Goal: Task Accomplishment & Management: Manage account settings

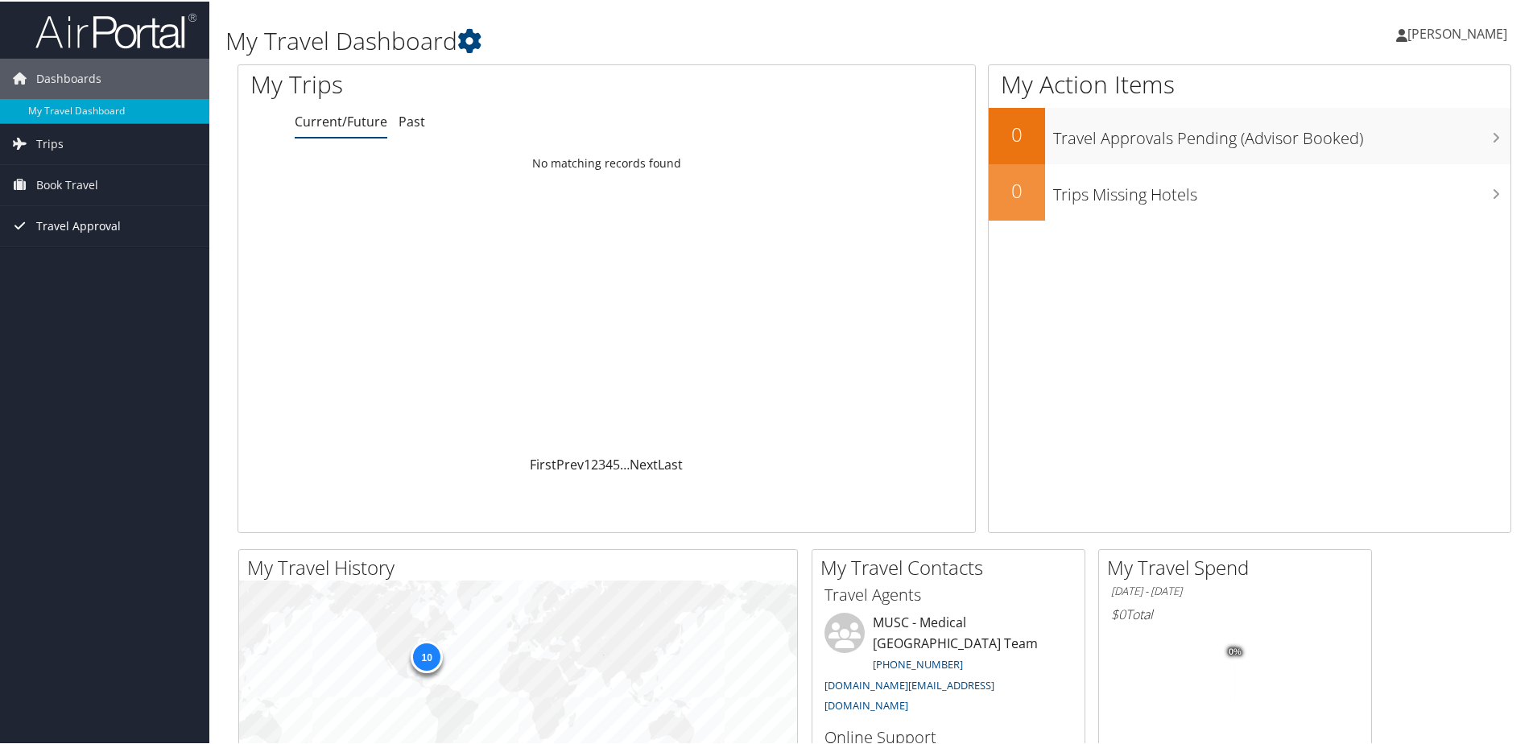
click at [101, 216] on span "Travel Approval" at bounding box center [78, 225] width 85 height 40
click at [49, 180] on span "Book Travel" at bounding box center [67, 183] width 62 height 40
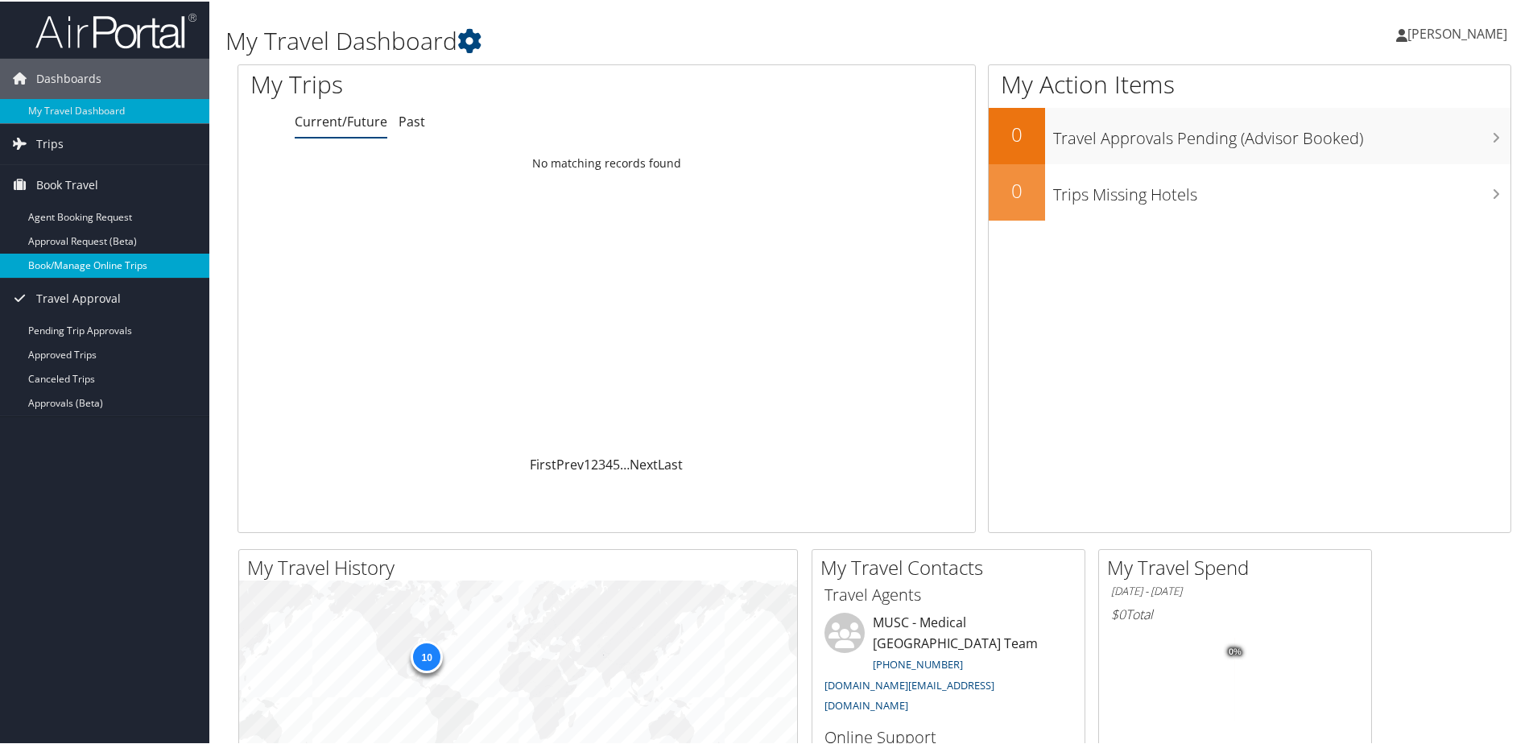
click at [73, 267] on link "Book/Manage Online Trips" at bounding box center [104, 264] width 209 height 24
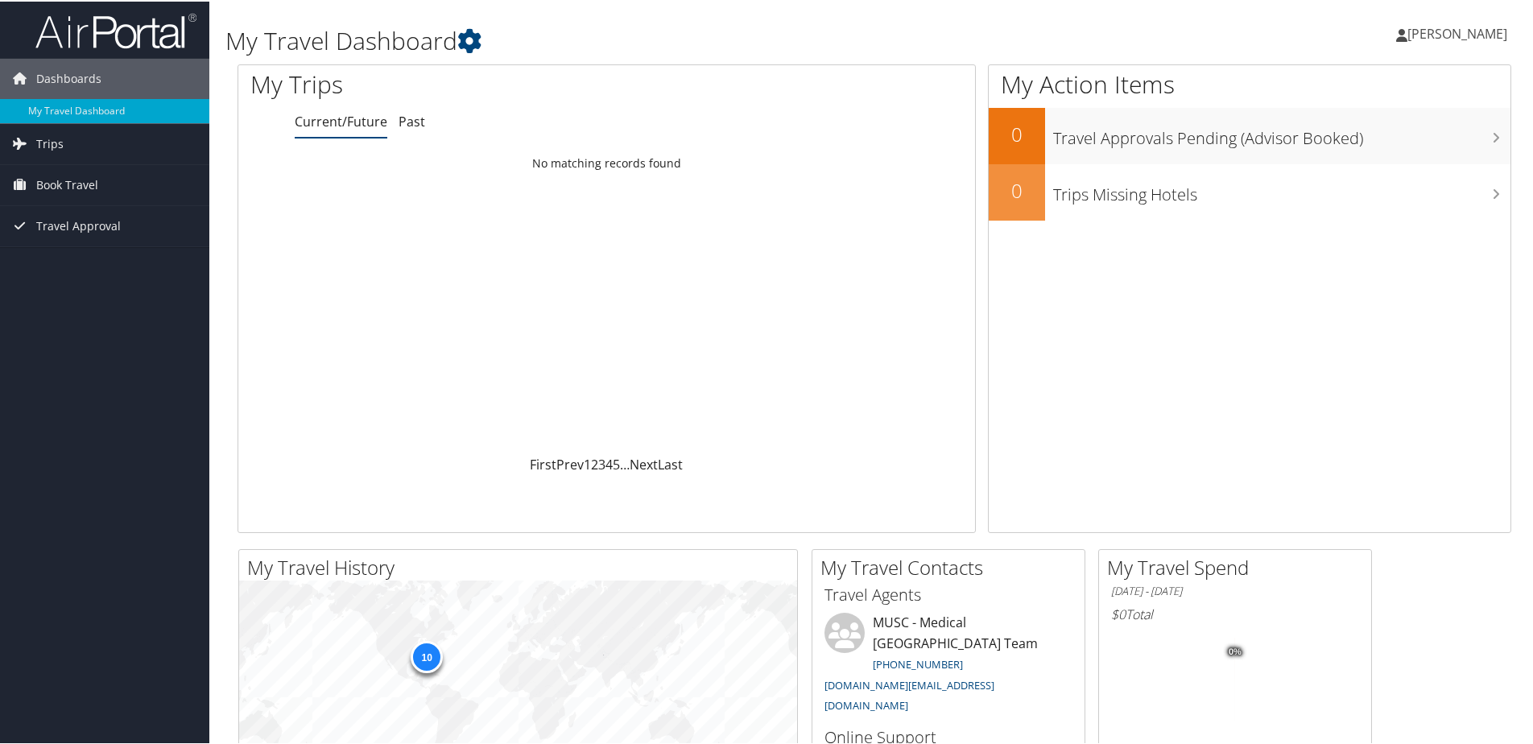
click at [1440, 40] on span "[PERSON_NAME]" at bounding box center [1458, 32] width 100 height 18
click at [1365, 95] on link "My Settings" at bounding box center [1416, 88] width 180 height 27
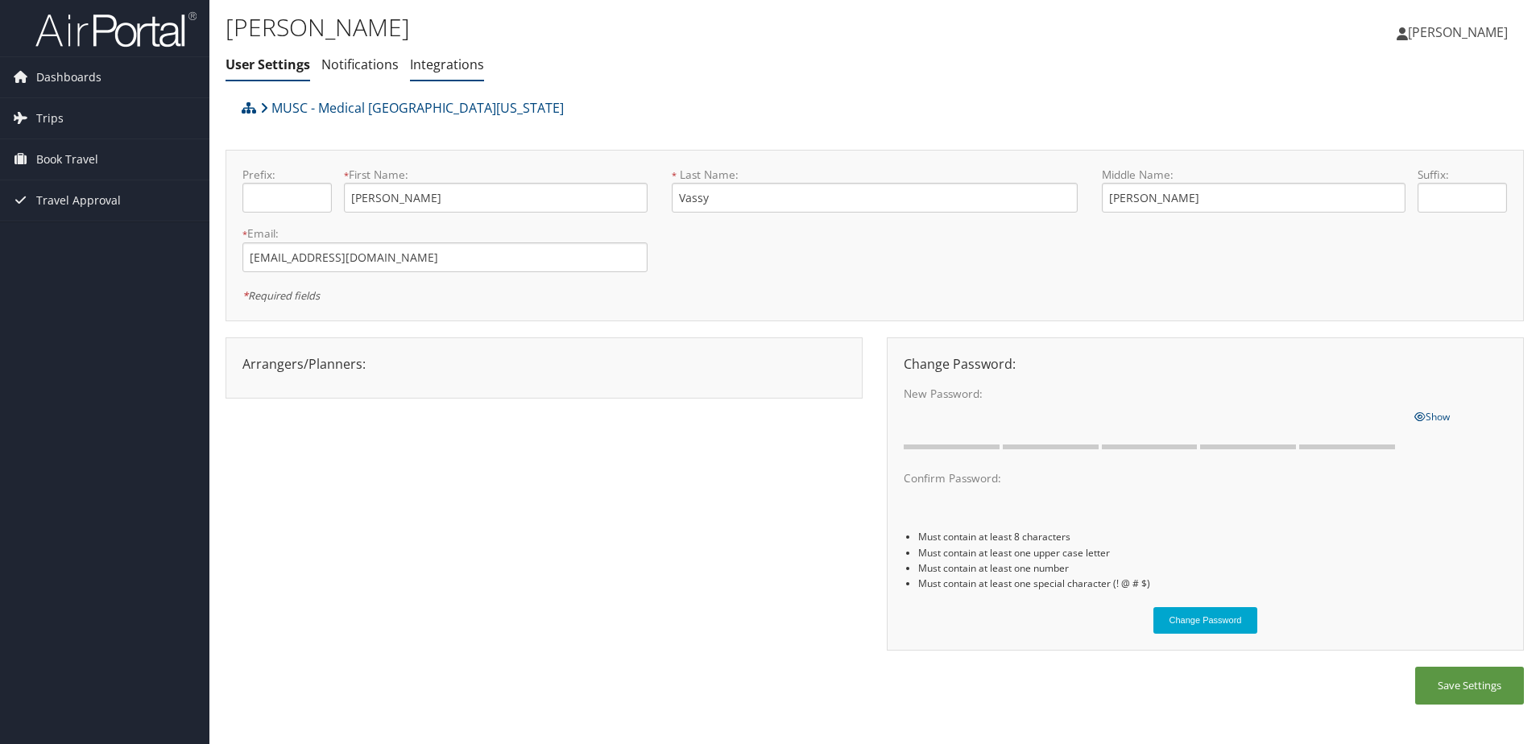
click at [453, 60] on link "Integrations" at bounding box center [447, 65] width 74 height 18
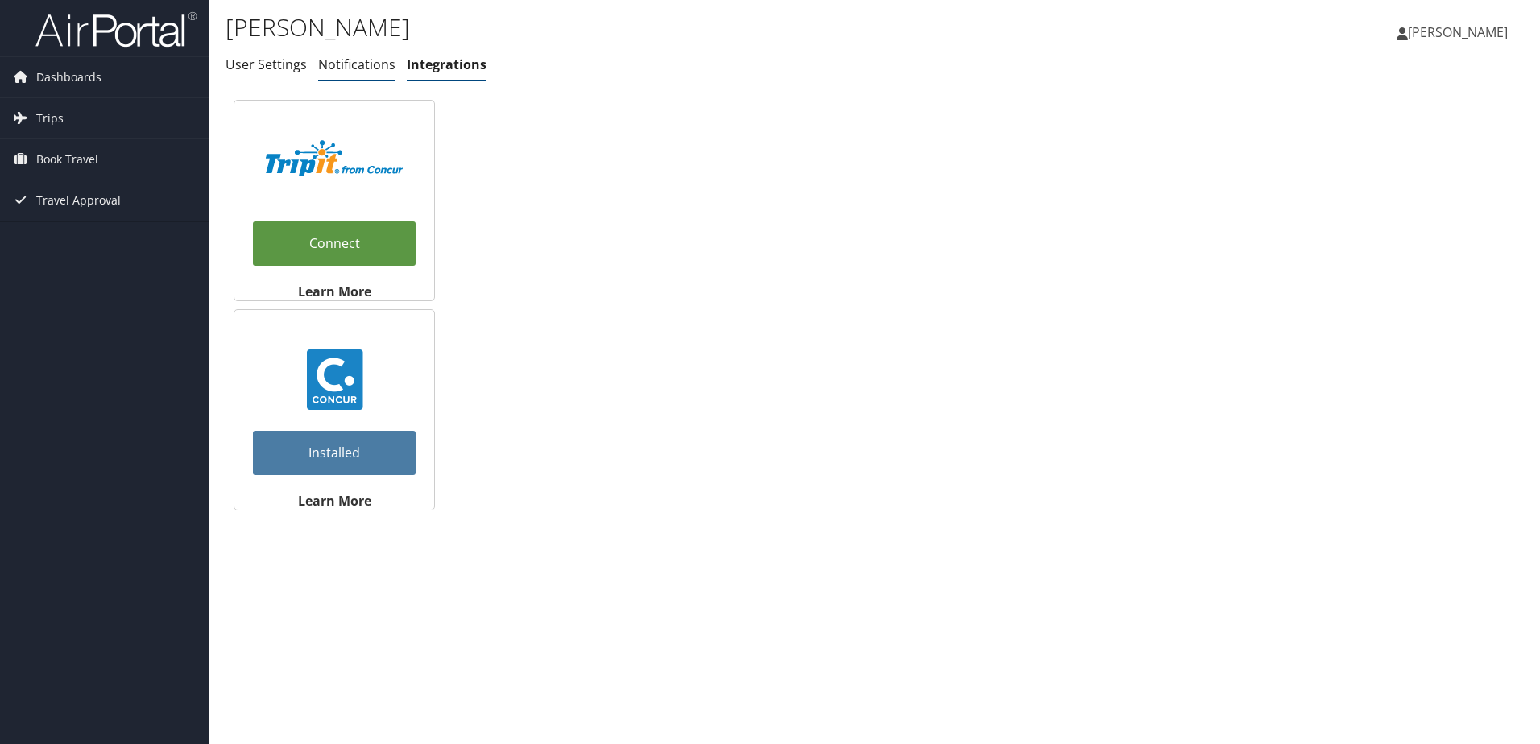
click at [354, 69] on link "Notifications" at bounding box center [356, 65] width 77 height 18
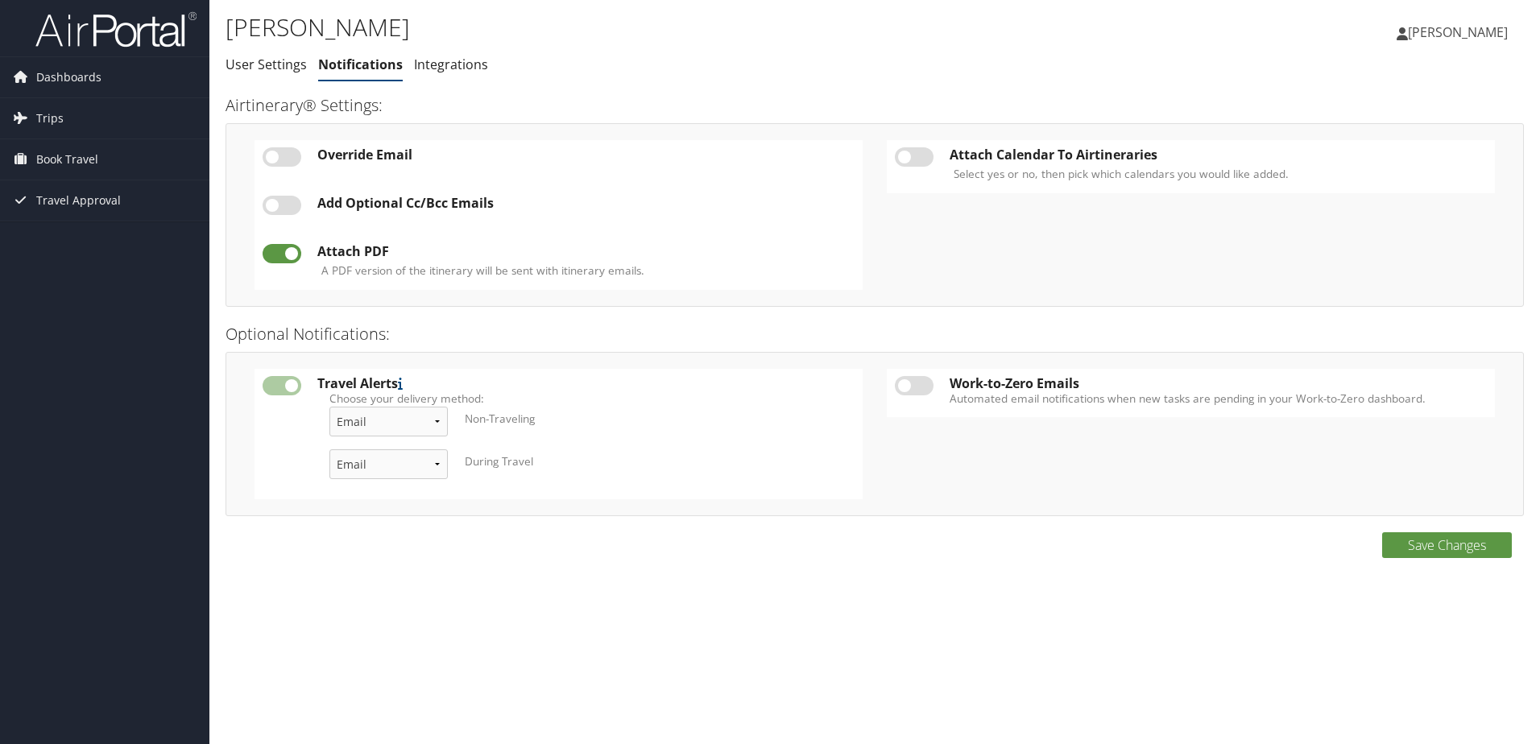
click at [274, 67] on link "User Settings" at bounding box center [265, 65] width 81 height 18
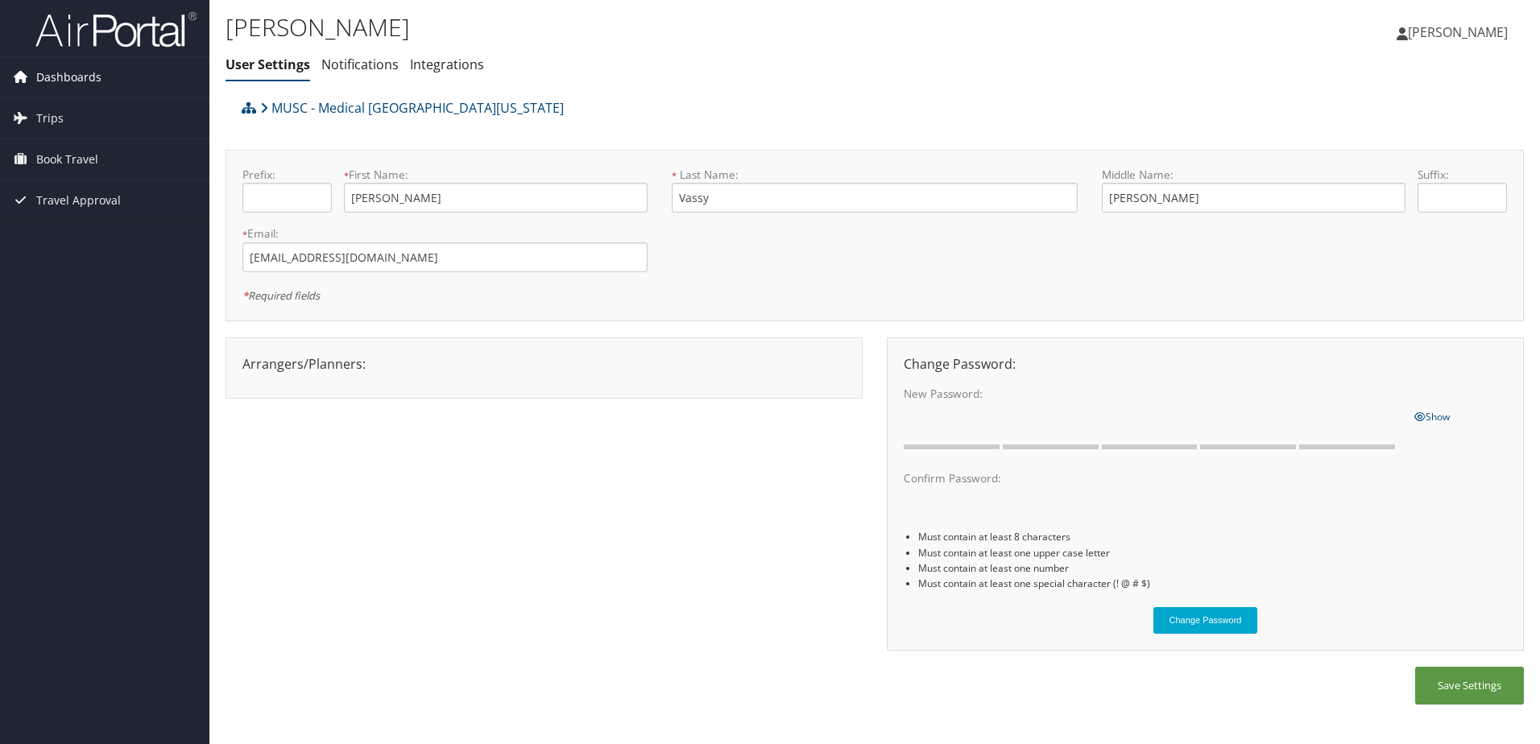
click at [46, 81] on span "Dashboards" at bounding box center [68, 77] width 65 height 40
click at [1458, 42] on link "[PERSON_NAME]" at bounding box center [1459, 32] width 127 height 48
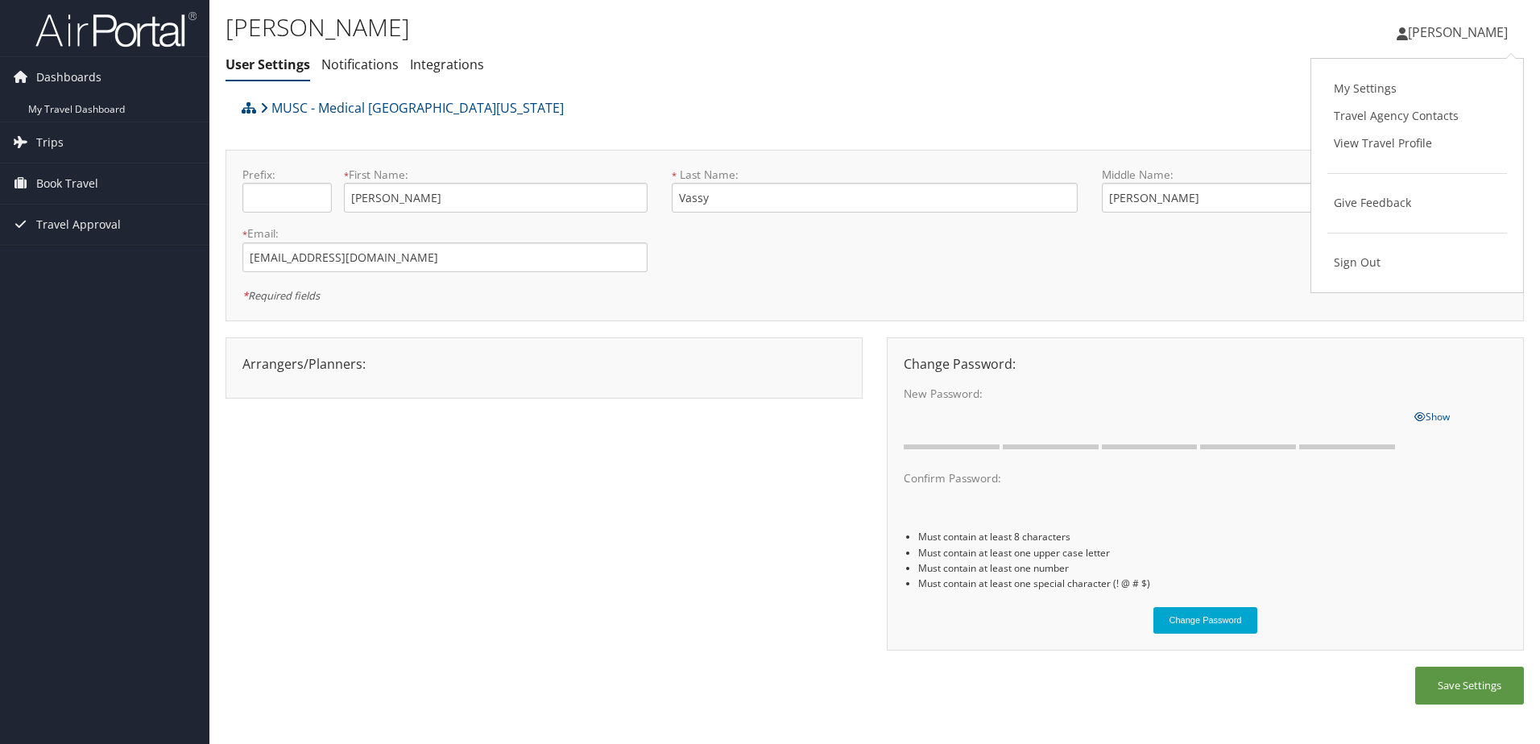
click at [1370, 122] on link "Travel Agency Contacts" at bounding box center [1417, 115] width 180 height 27
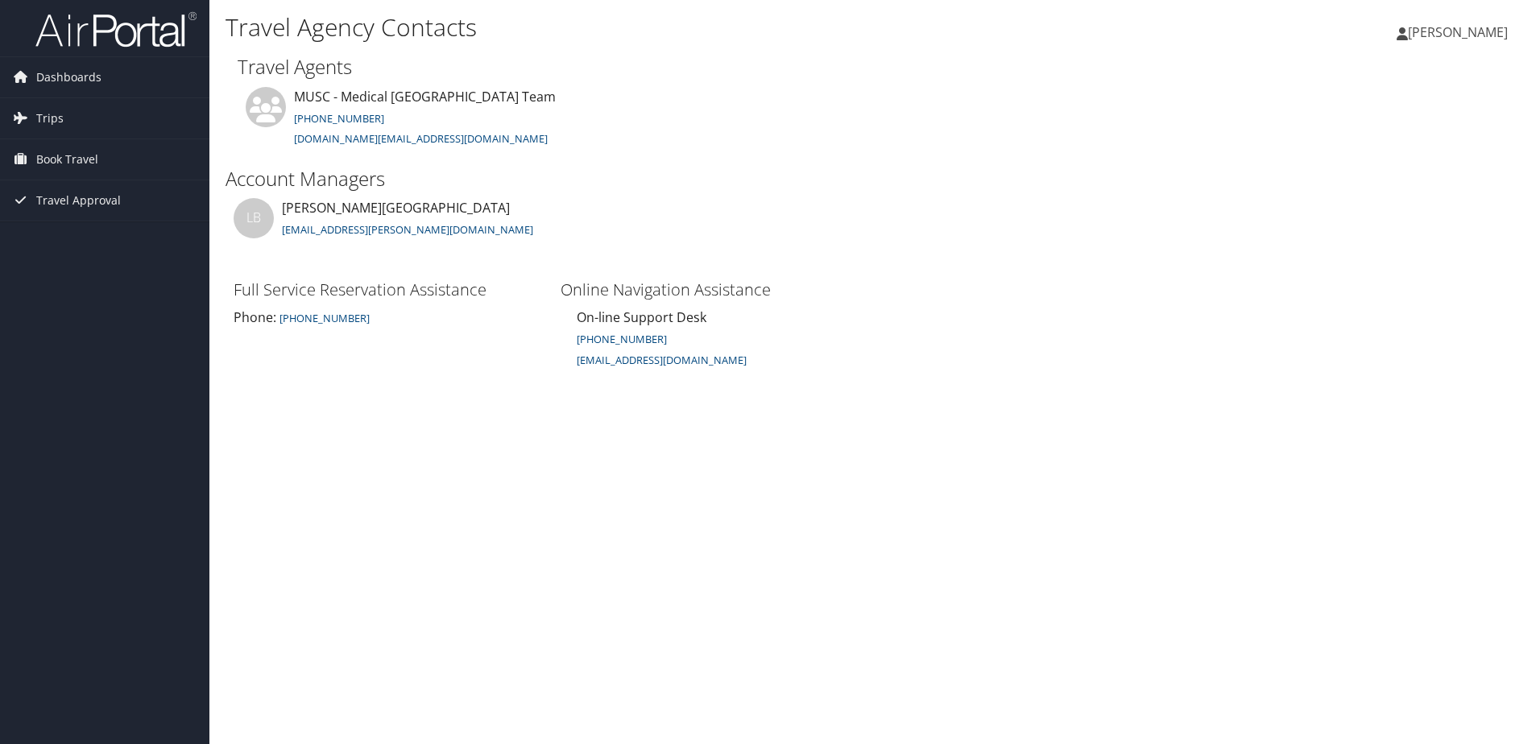
click at [1484, 35] on span "[PERSON_NAME]" at bounding box center [1458, 32] width 100 height 18
click at [1435, 143] on link "View Travel Profile" at bounding box center [1417, 143] width 180 height 27
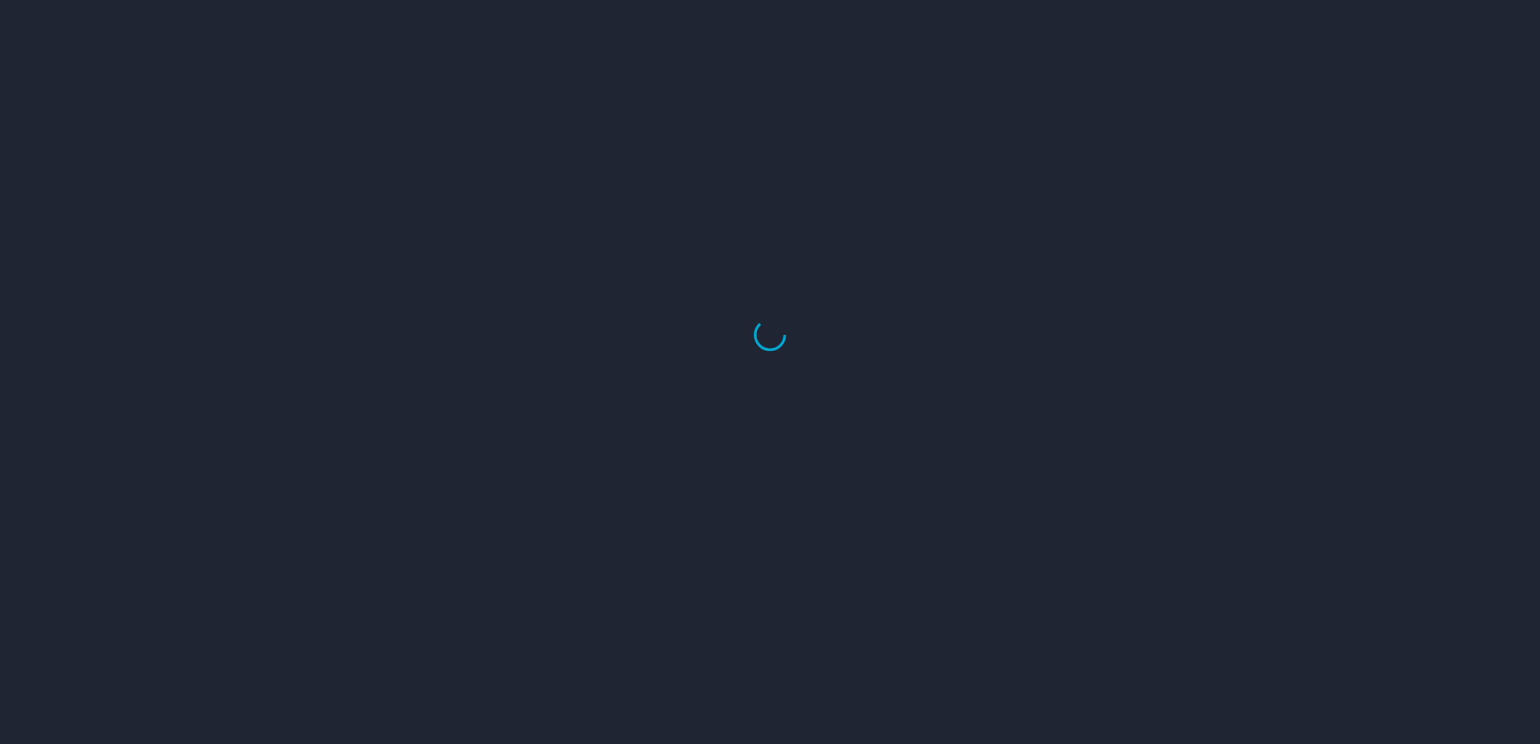
select select "US"
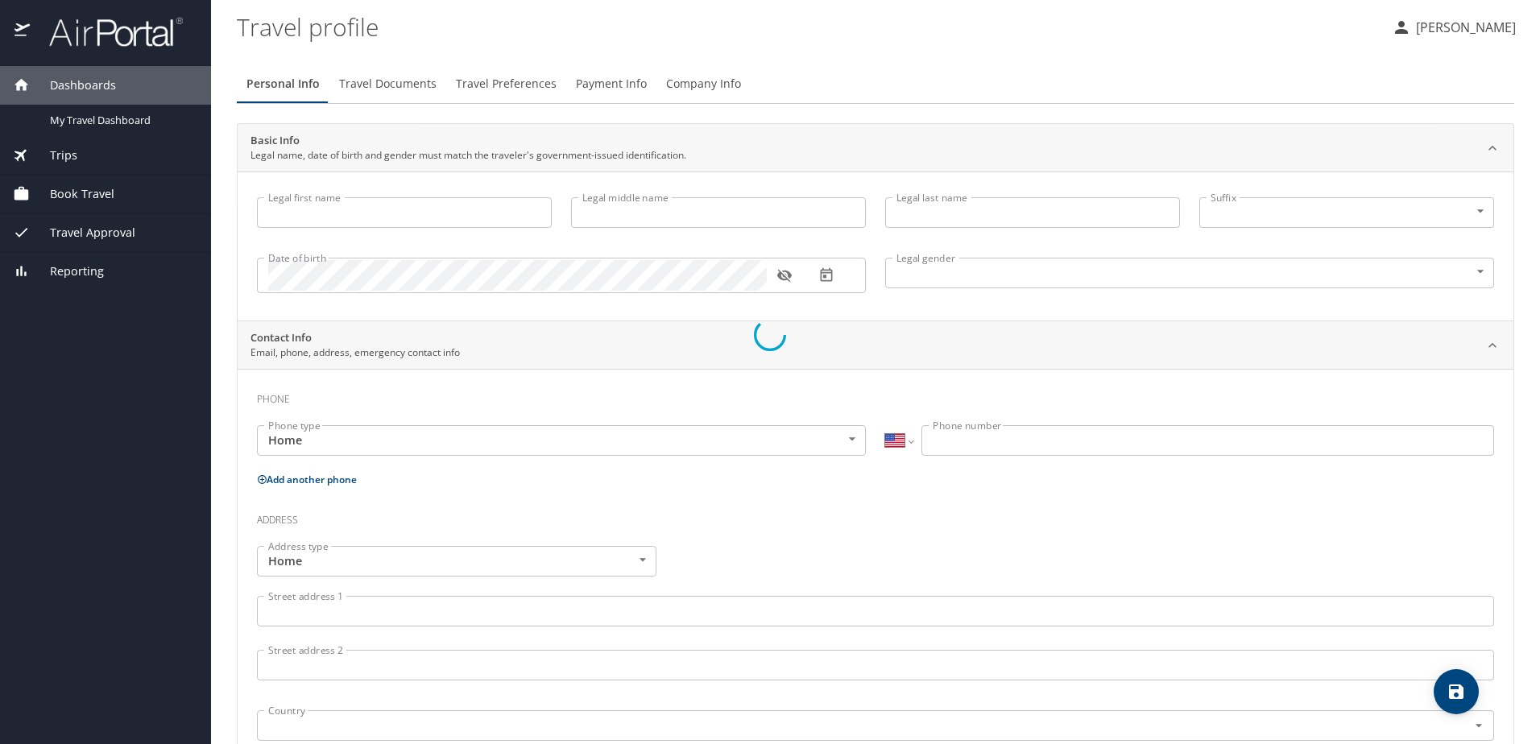
type input "Mary"
type input "Elizabeth"
type input "Vassy"
type input "Female"
type input "Sherrie"
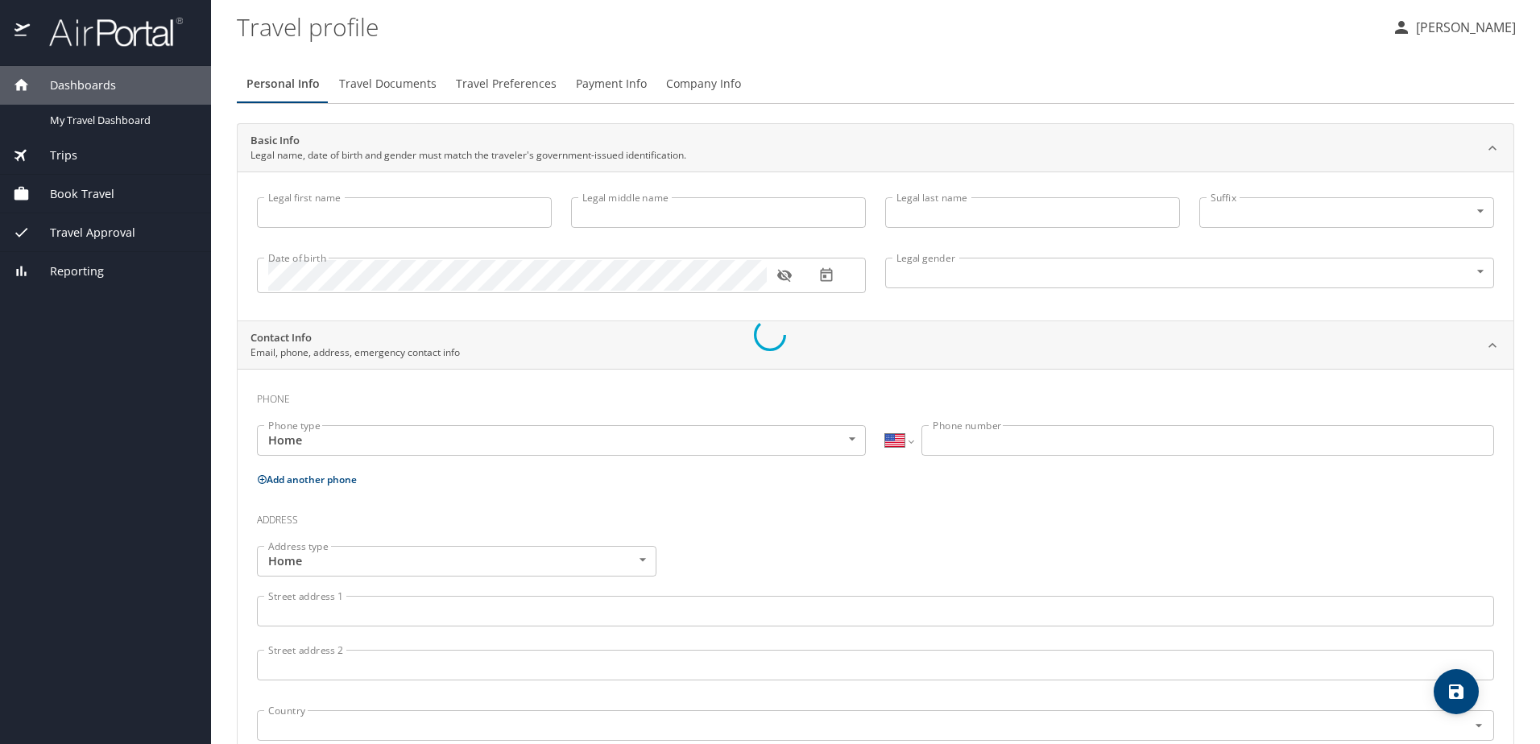
type input "Vassy"
type input "(864) 491-0214"
type input "markvassy@charter.net"
select select "US"
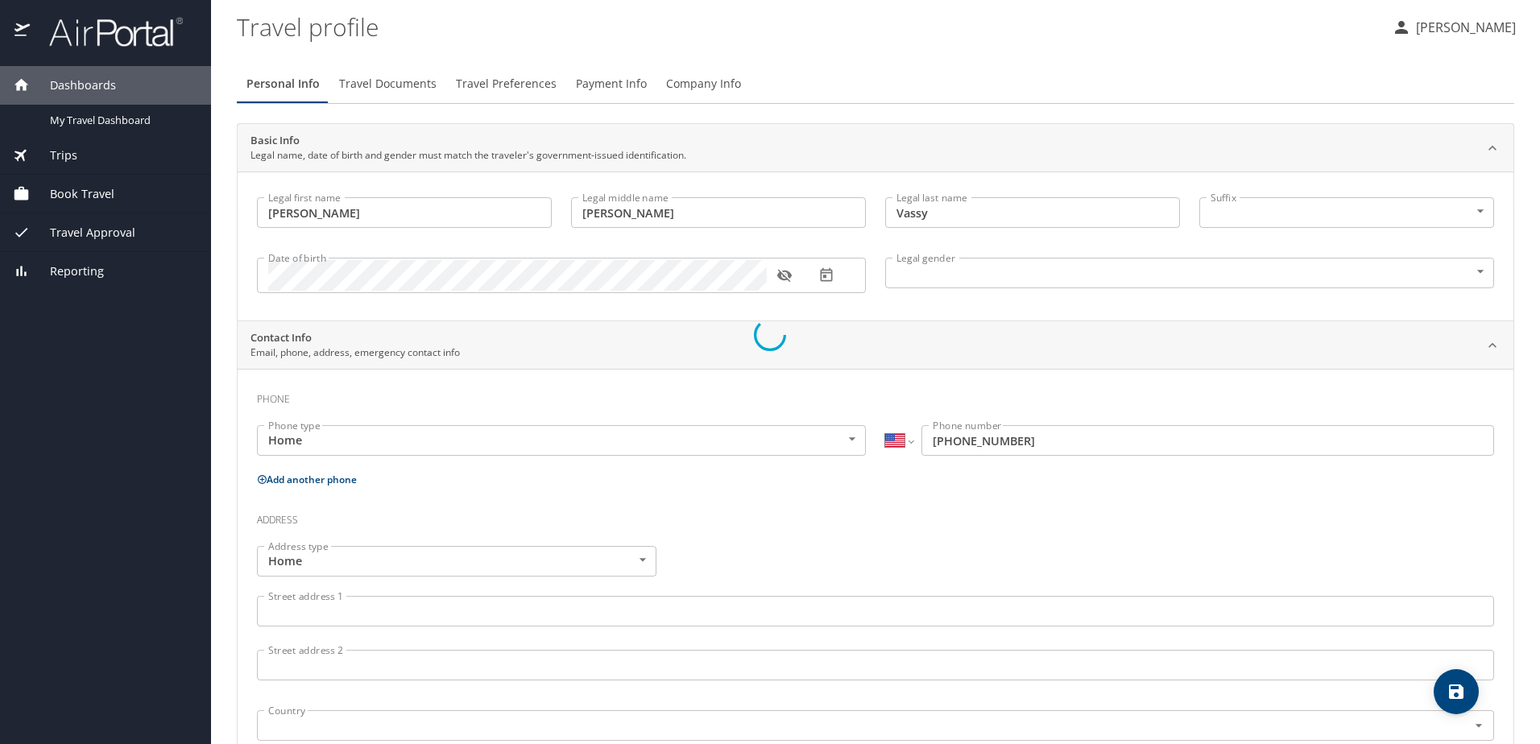
select select "VN"
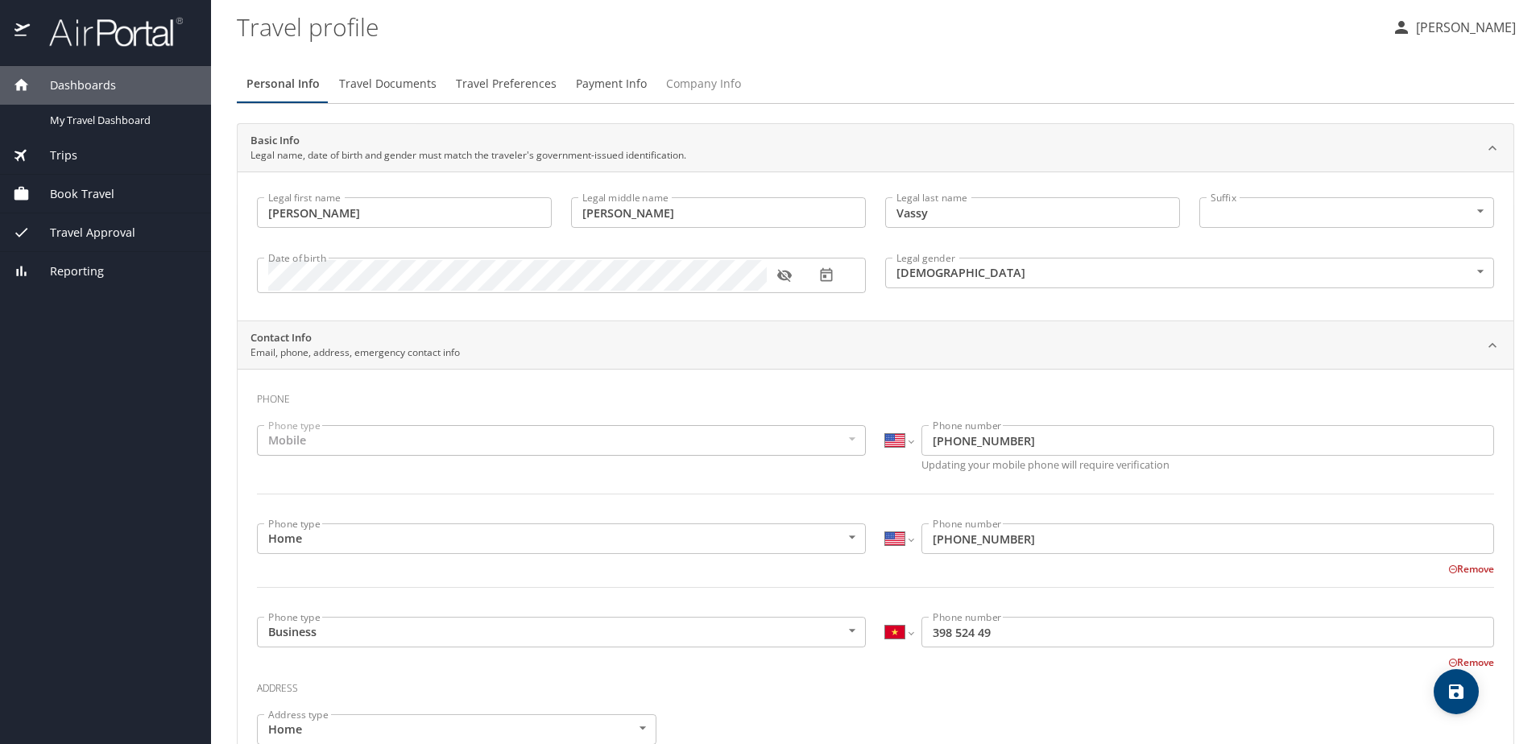
click at [706, 79] on span "Company Info" at bounding box center [703, 84] width 75 height 20
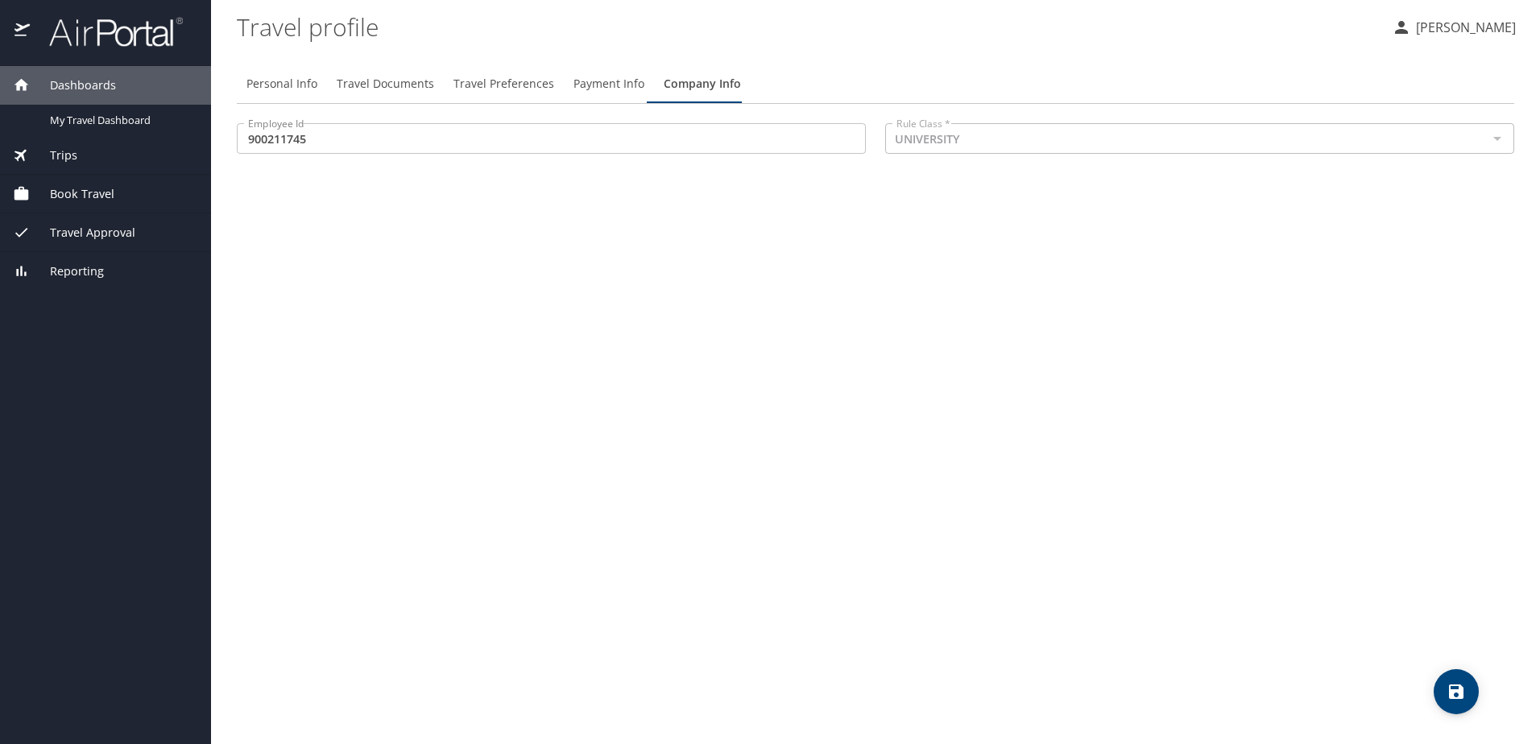
click at [594, 85] on span "Payment Info" at bounding box center [608, 84] width 71 height 20
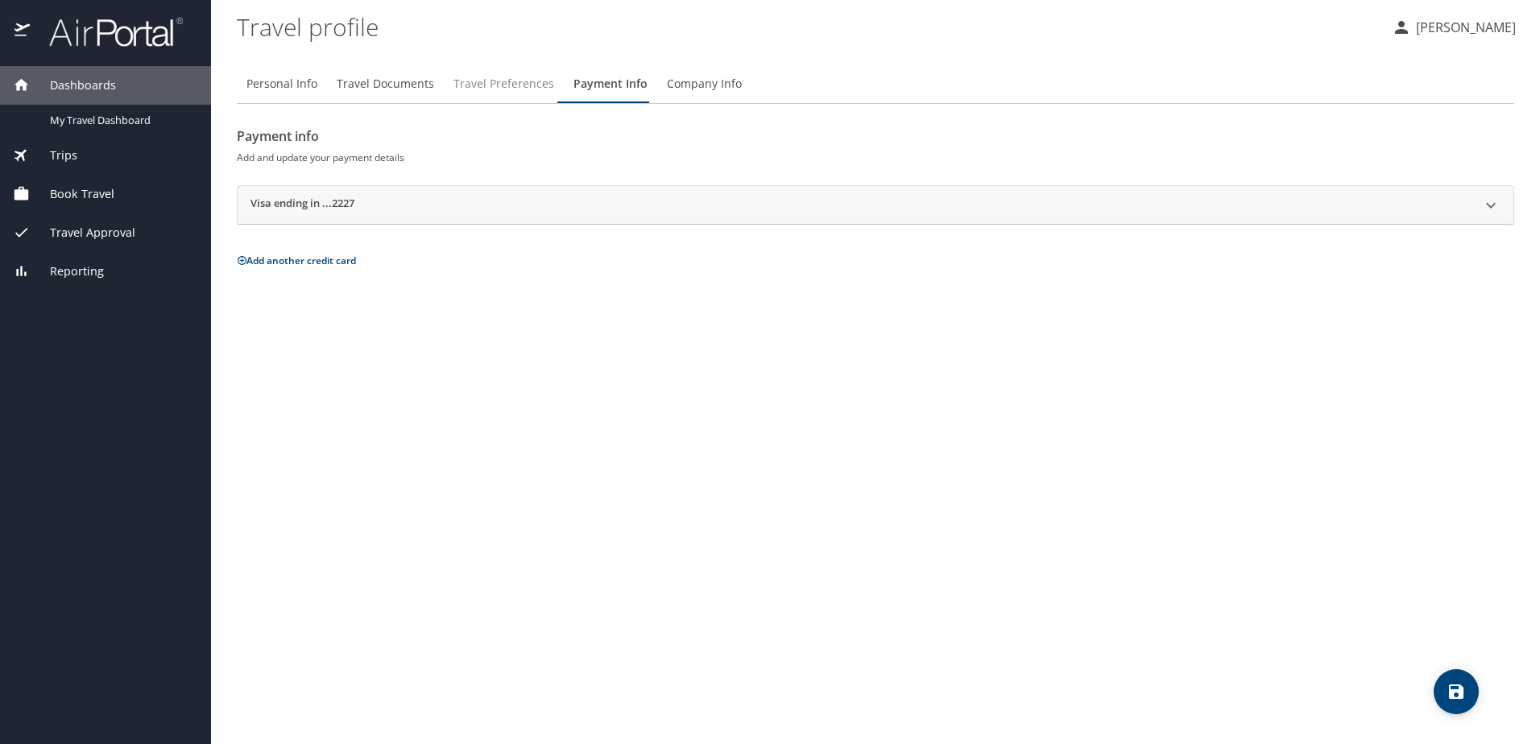
click at [523, 85] on span "Travel Preferences" at bounding box center [503, 84] width 101 height 20
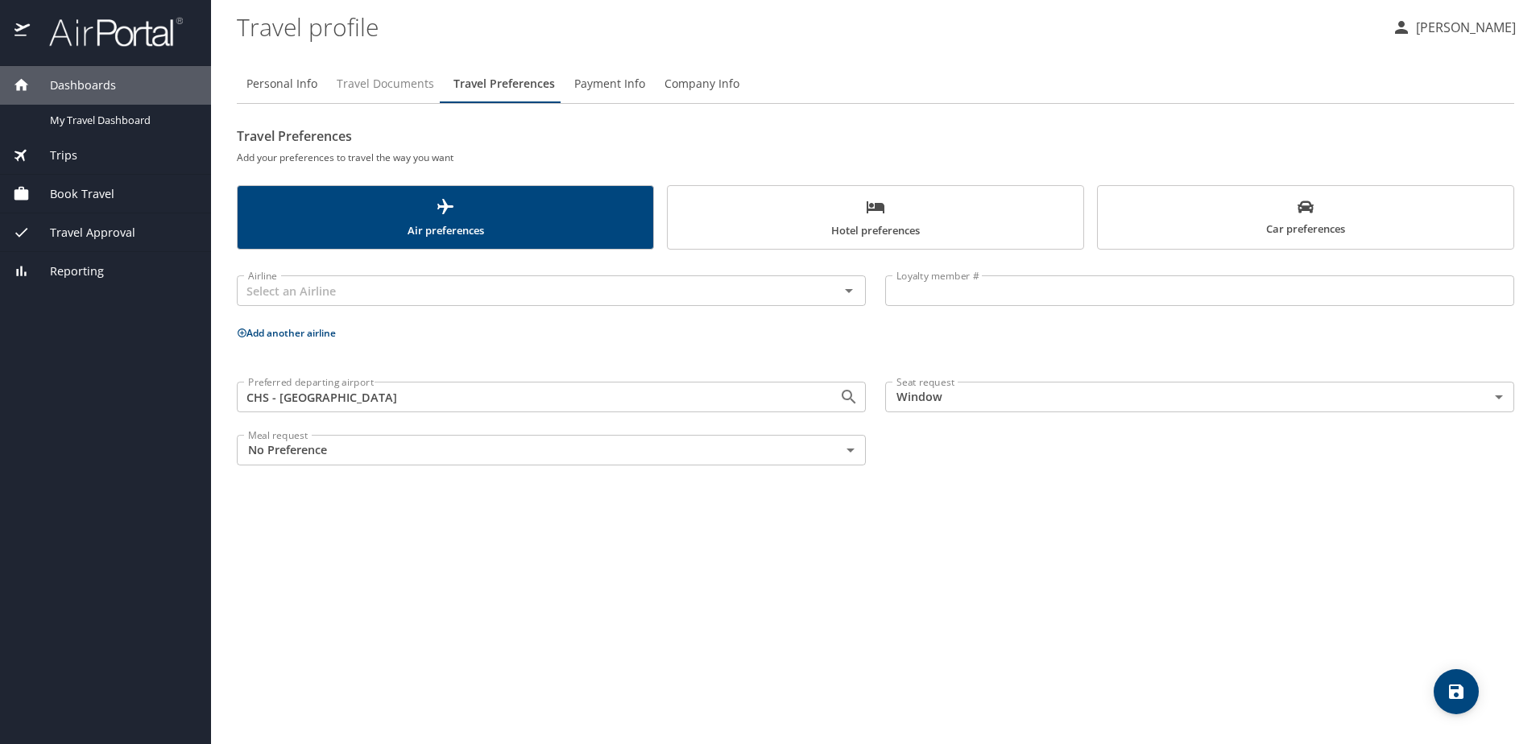
click at [391, 84] on span "Travel Documents" at bounding box center [385, 84] width 97 height 20
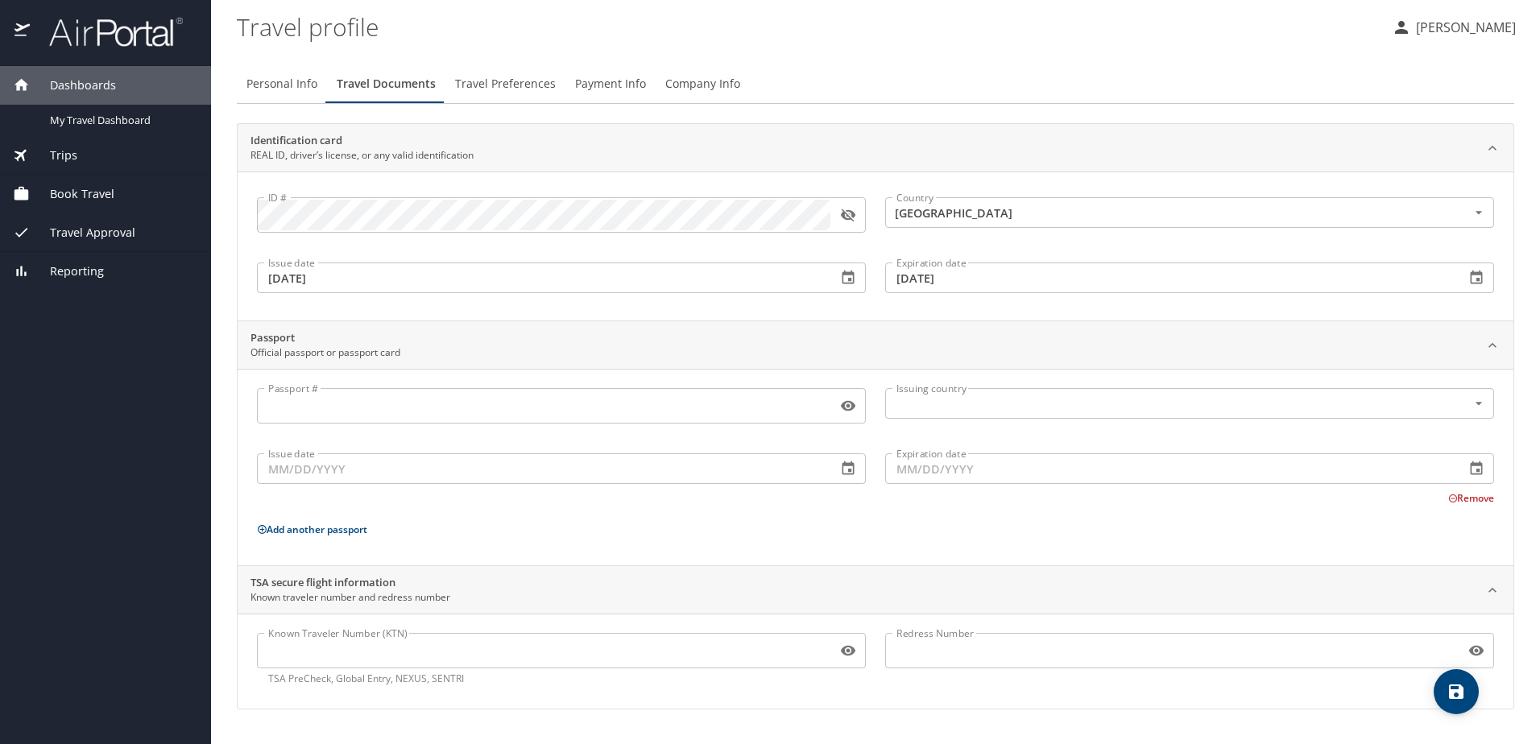
click at [298, 77] on span "Personal Info" at bounding box center [281, 84] width 71 height 20
select select "US"
select select "VN"
select select "US"
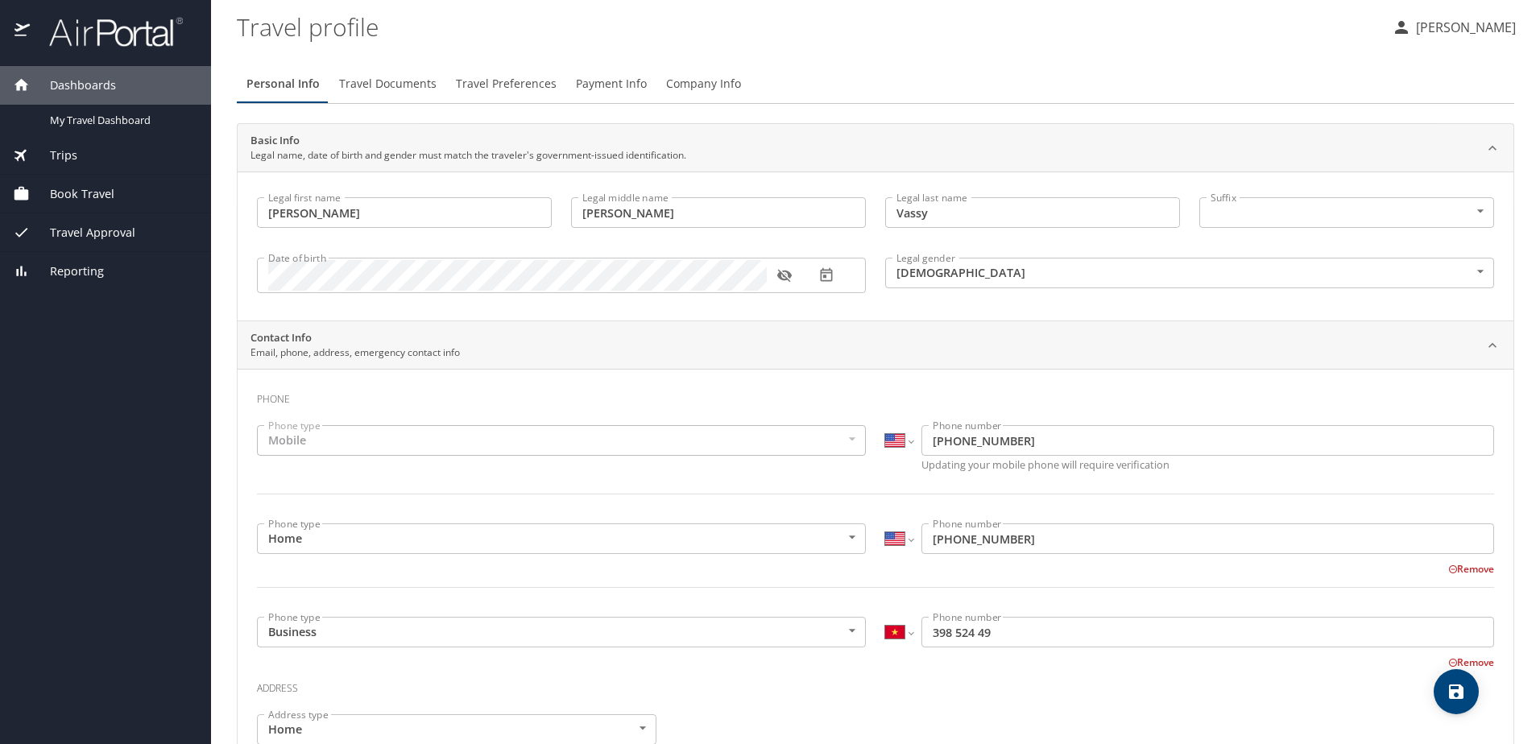
click at [1452, 40] on button "[PERSON_NAME]" at bounding box center [1453, 27] width 137 height 29
click at [86, 123] on div at bounding box center [770, 372] width 1540 height 744
click at [420, 84] on span "Travel Documents" at bounding box center [387, 84] width 97 height 20
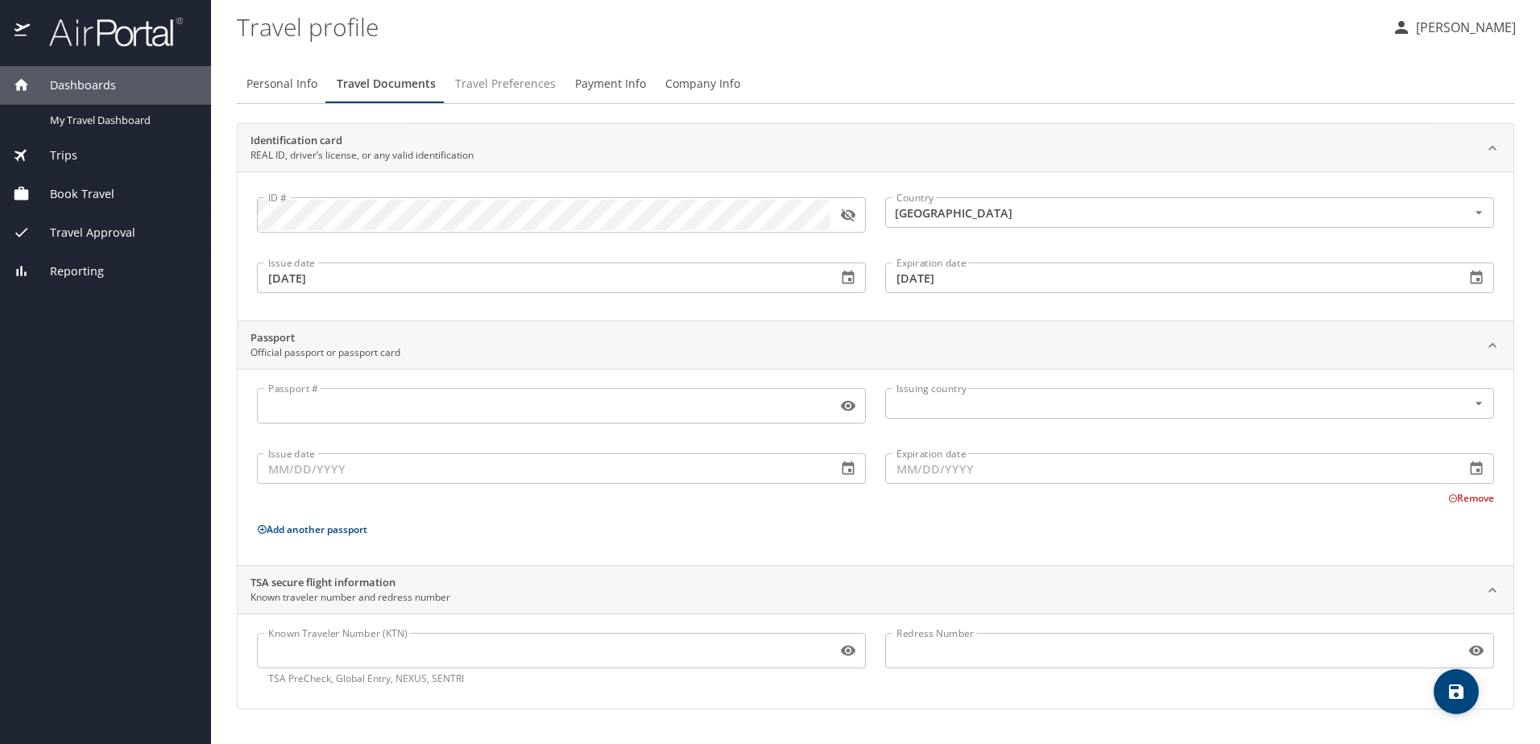
click at [496, 77] on span "Travel Preferences" at bounding box center [505, 84] width 101 height 20
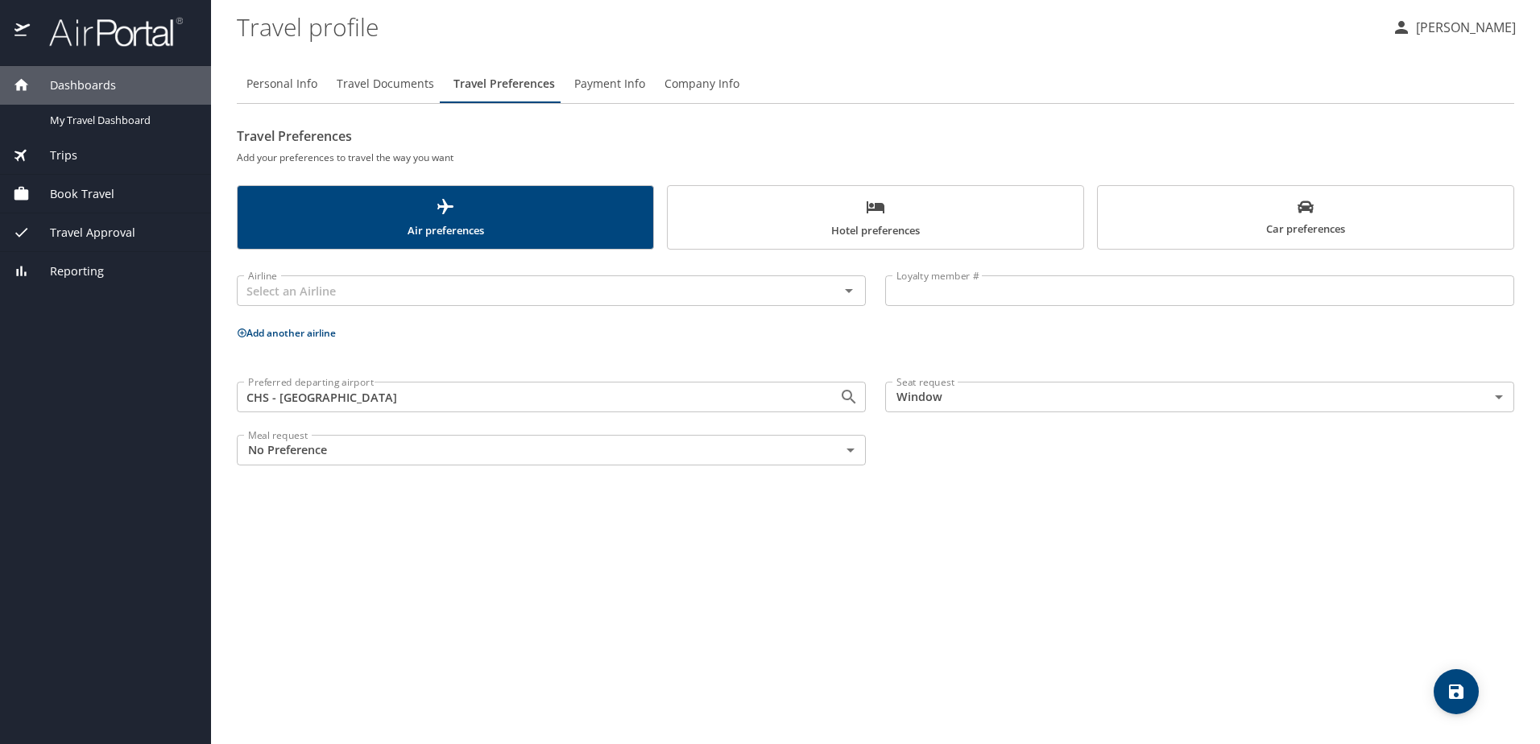
click at [606, 90] on span "Payment Info" at bounding box center [609, 84] width 71 height 20
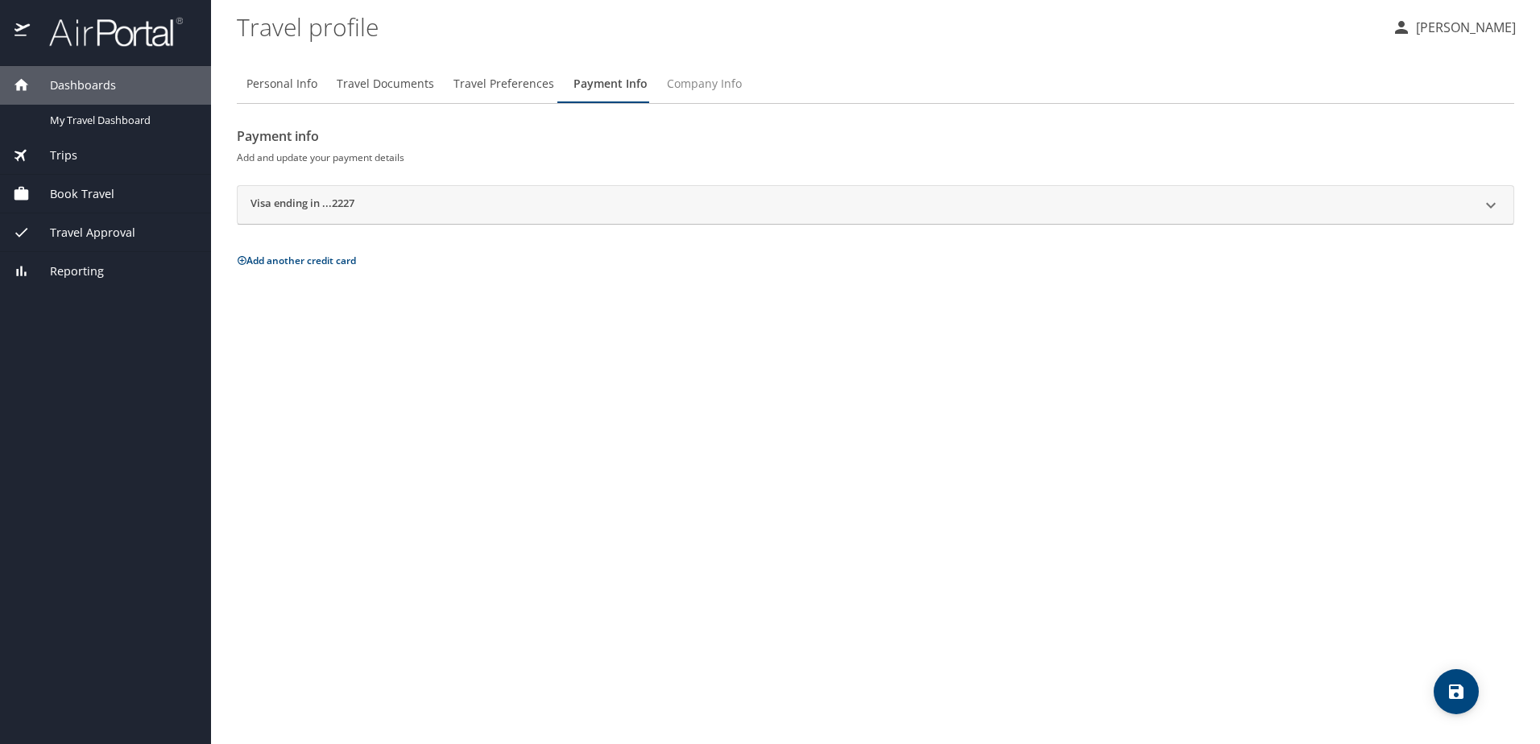
click at [697, 71] on button "Company Info" at bounding box center [704, 83] width 94 height 39
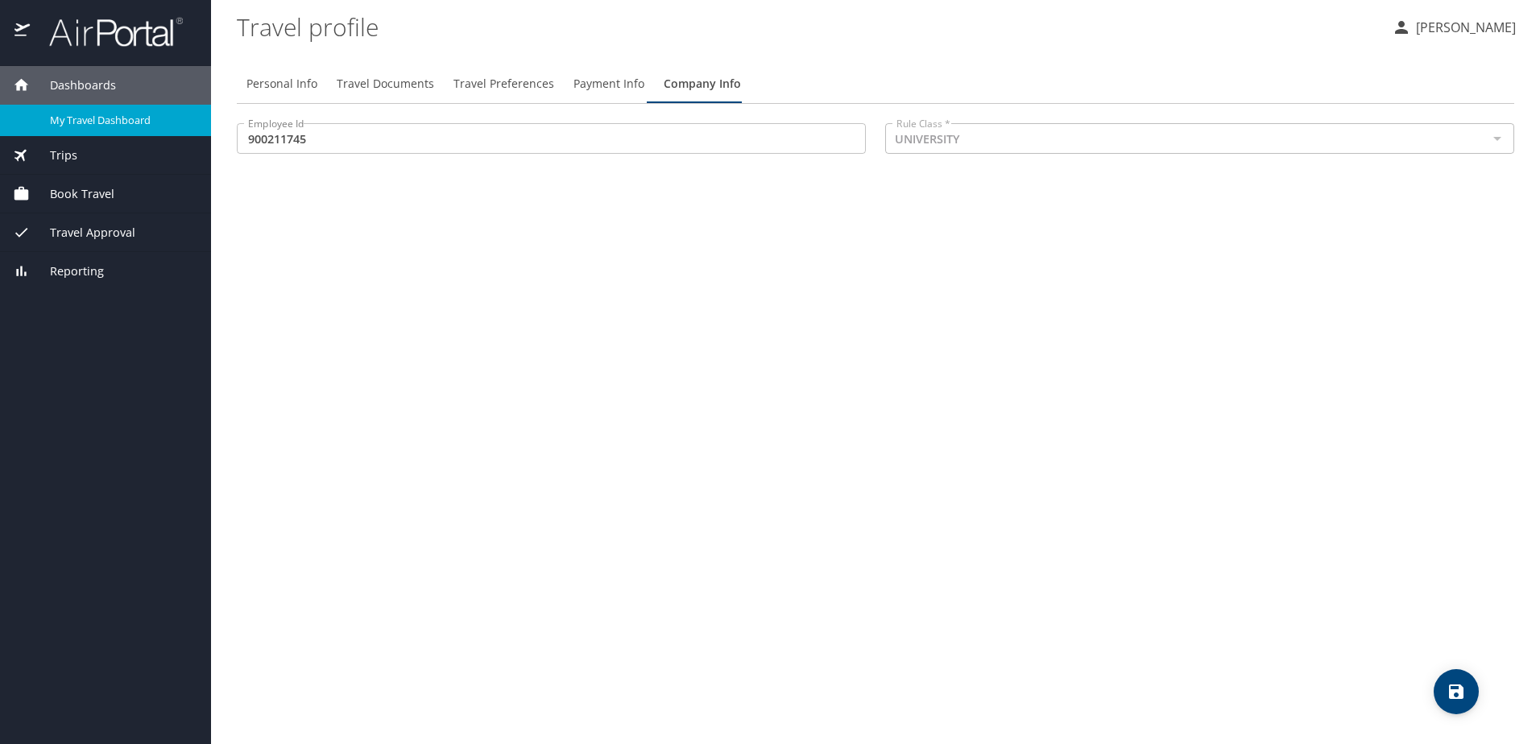
click at [108, 113] on span "My Travel Dashboard" at bounding box center [121, 120] width 142 height 15
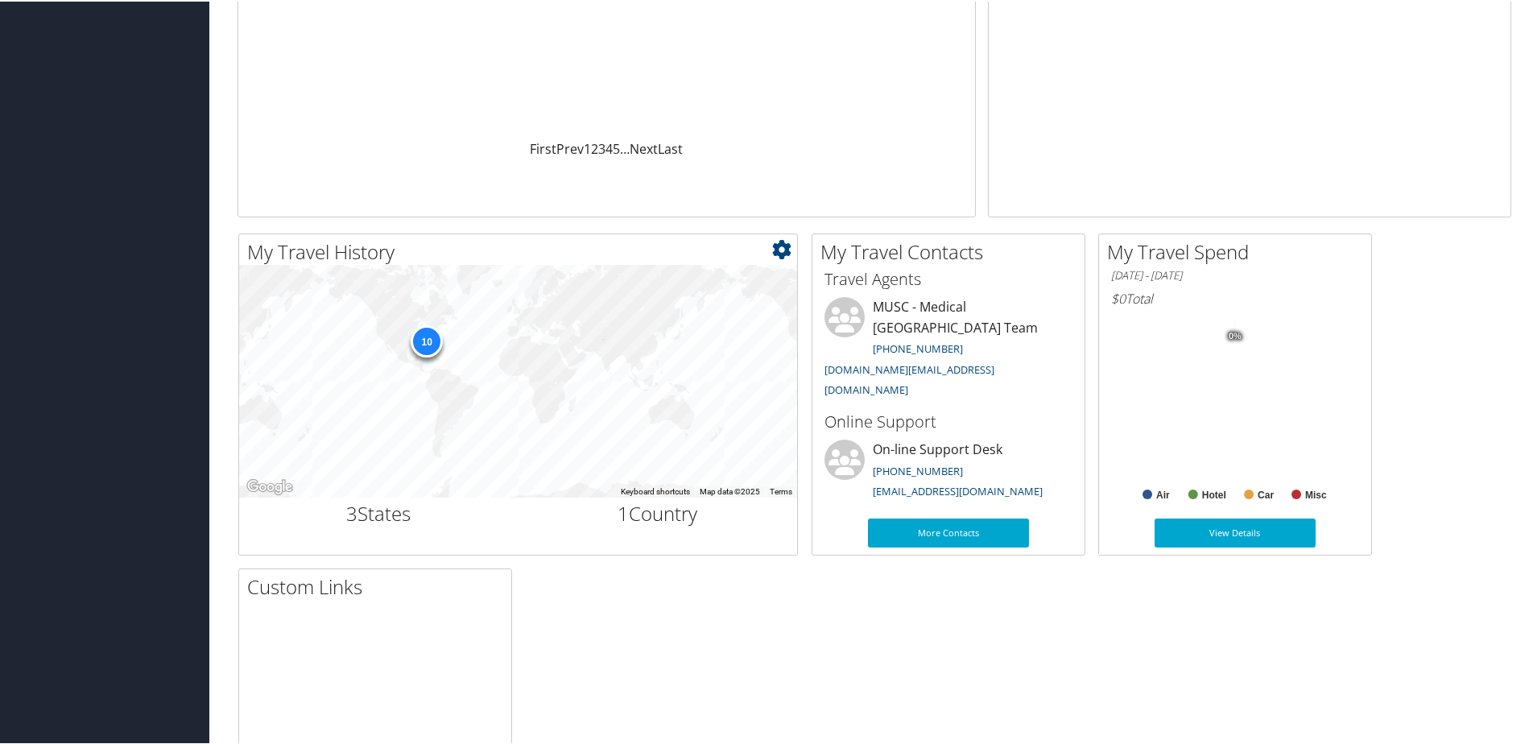
scroll to position [322, 0]
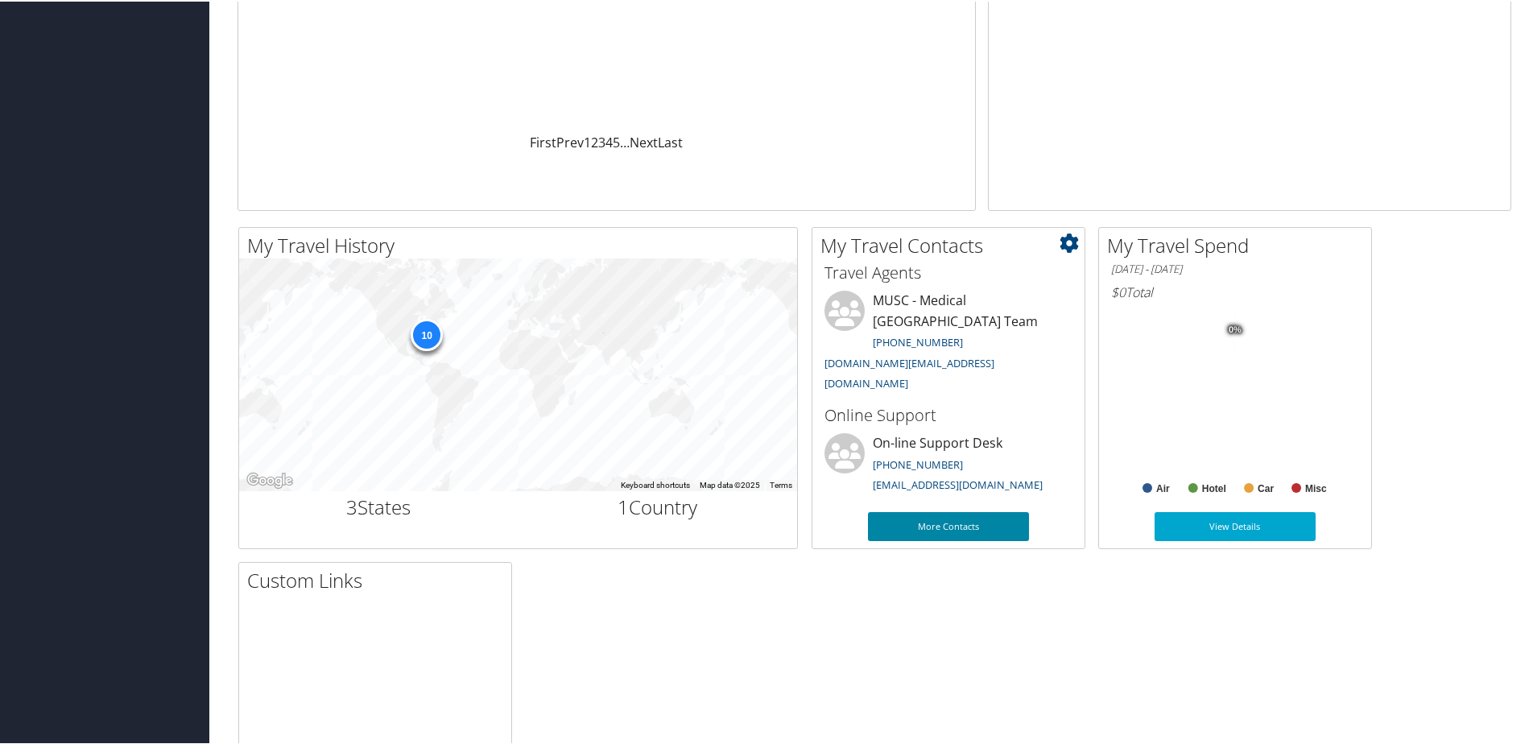
click at [983, 524] on link "More Contacts" at bounding box center [948, 525] width 161 height 29
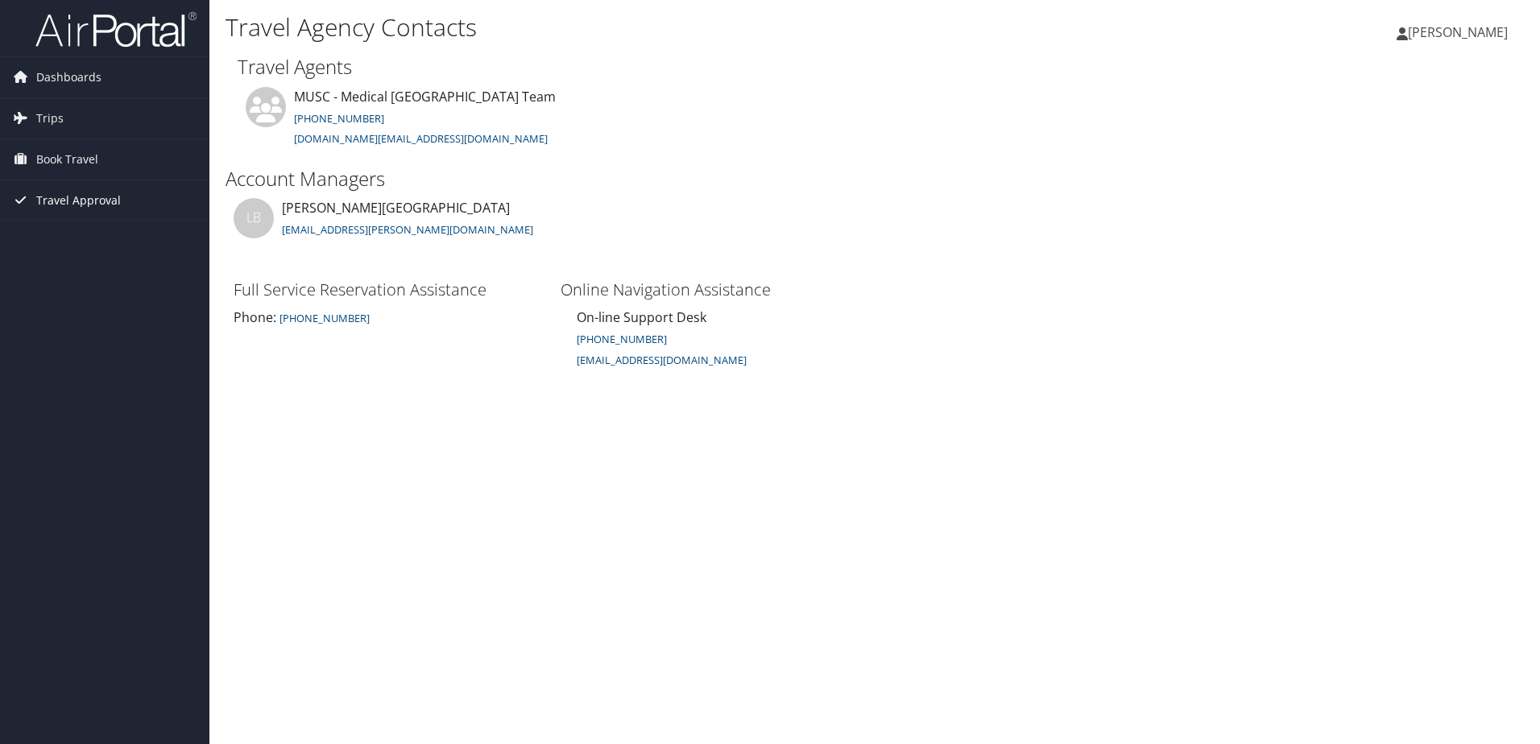
click at [56, 196] on span "Travel Approval" at bounding box center [78, 200] width 85 height 40
click at [59, 157] on span "Book Travel" at bounding box center [67, 159] width 62 height 40
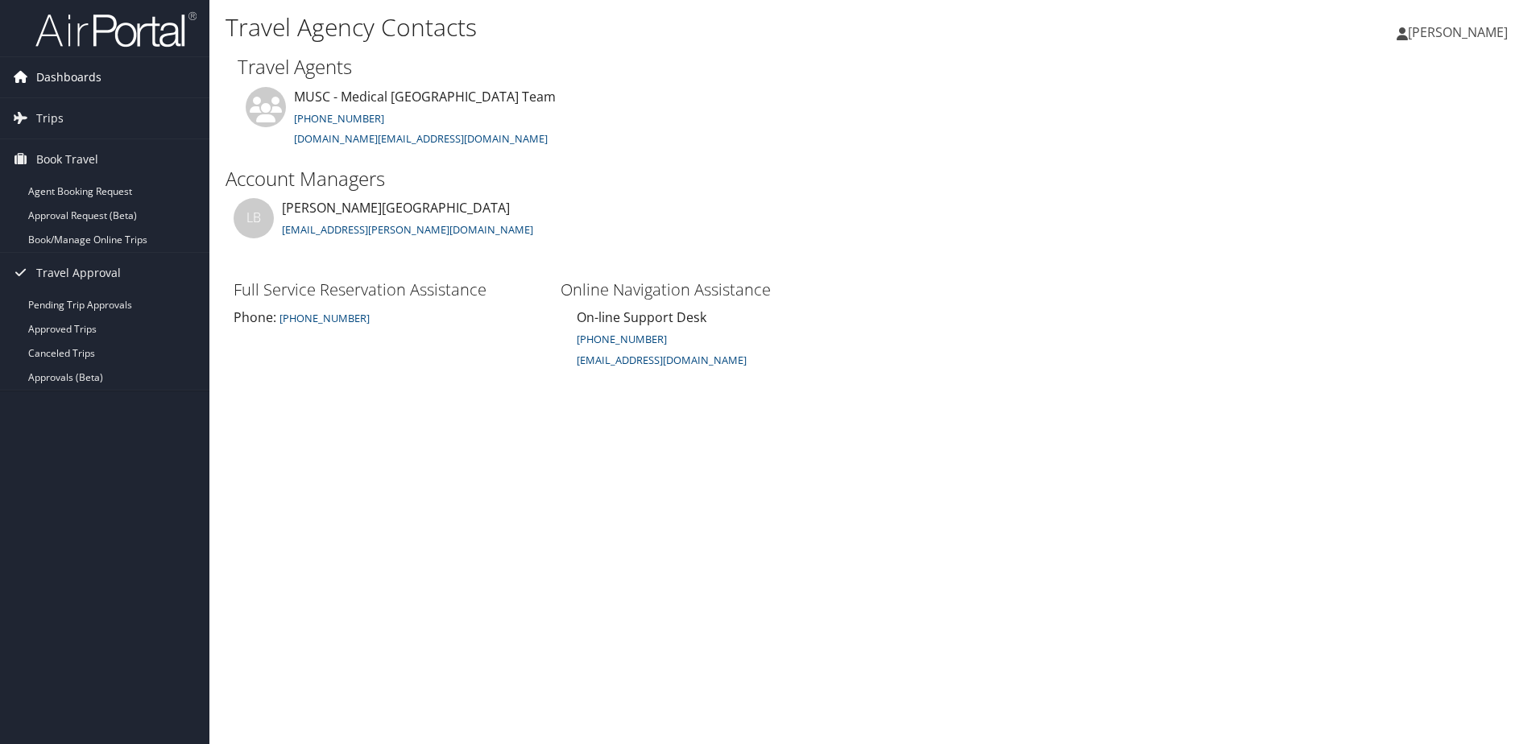
click at [63, 85] on span "Dashboards" at bounding box center [68, 77] width 65 height 40
click at [69, 114] on link "My Travel Dashboard" at bounding box center [104, 109] width 209 height 24
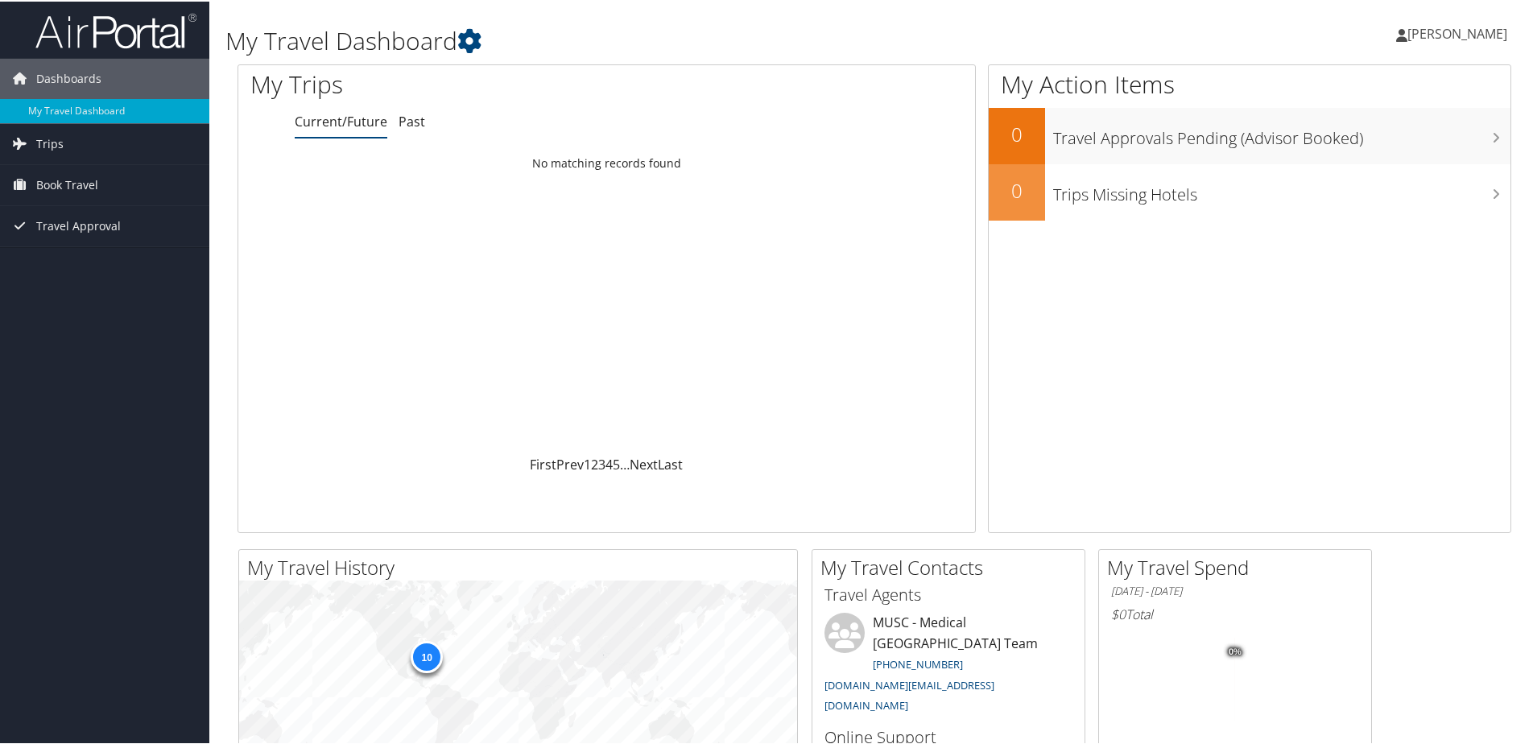
click at [1447, 31] on span "[PERSON_NAME]" at bounding box center [1458, 32] width 100 height 18
click at [1362, 89] on link "My Settings" at bounding box center [1416, 88] width 180 height 27
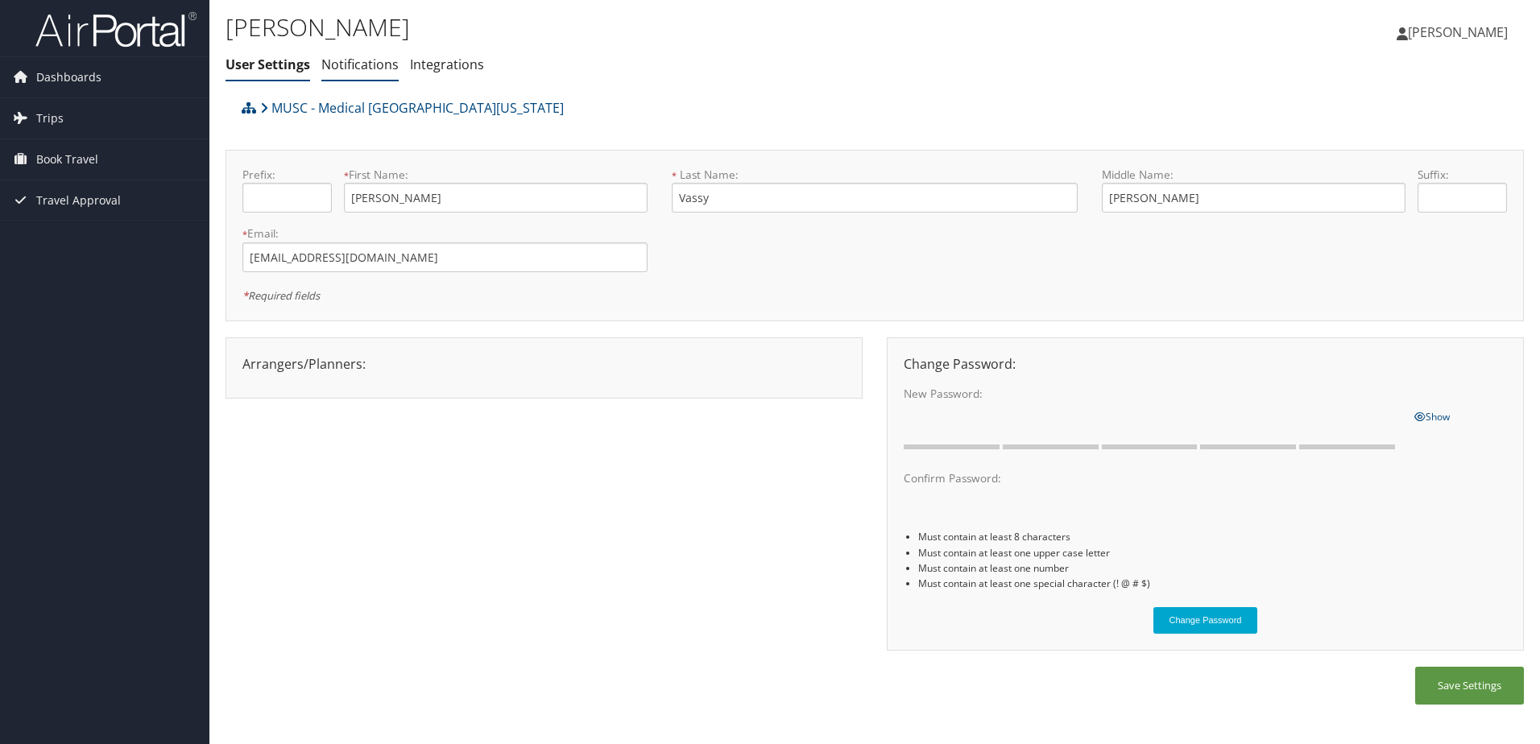
click at [362, 62] on link "Notifications" at bounding box center [359, 65] width 77 height 18
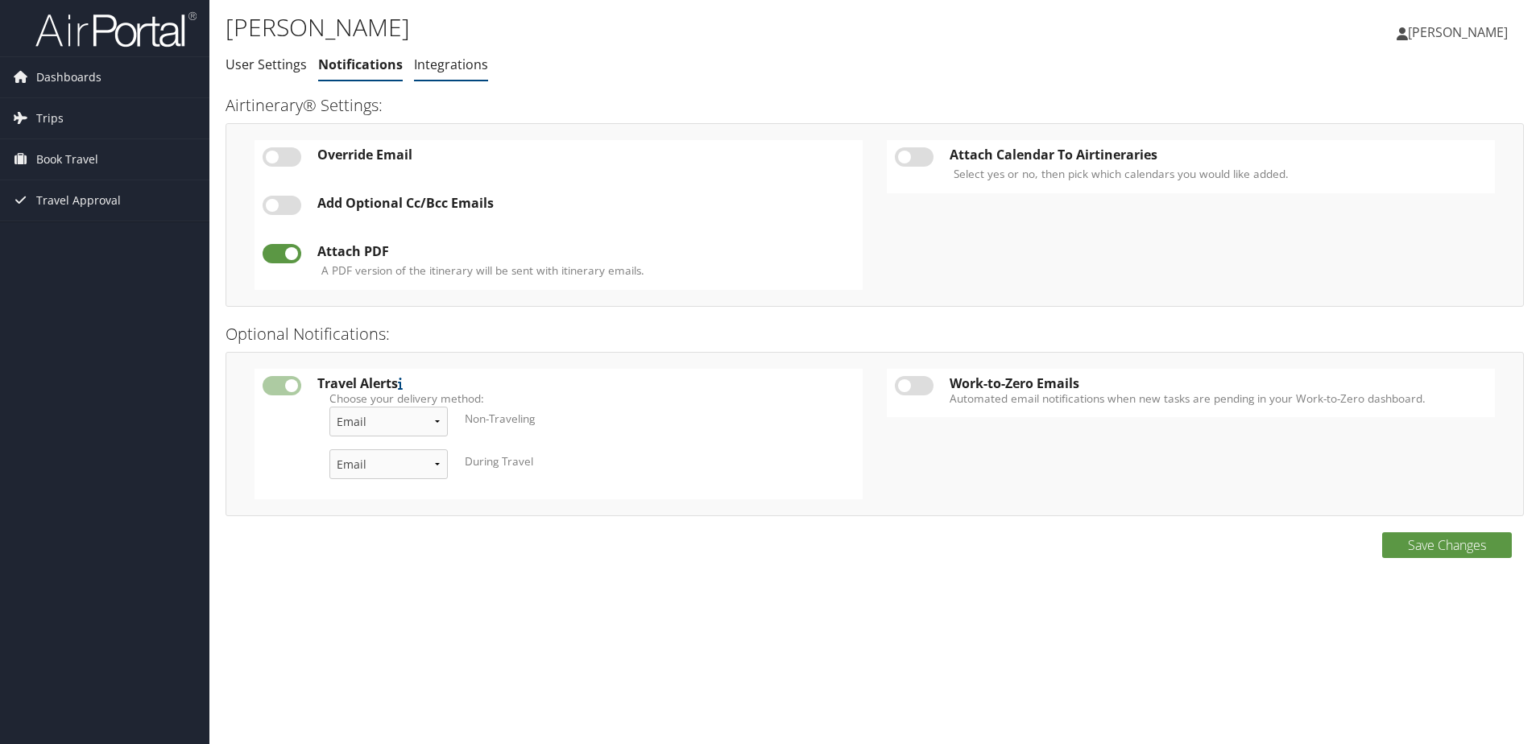
click at [449, 63] on link "Integrations" at bounding box center [451, 65] width 74 height 18
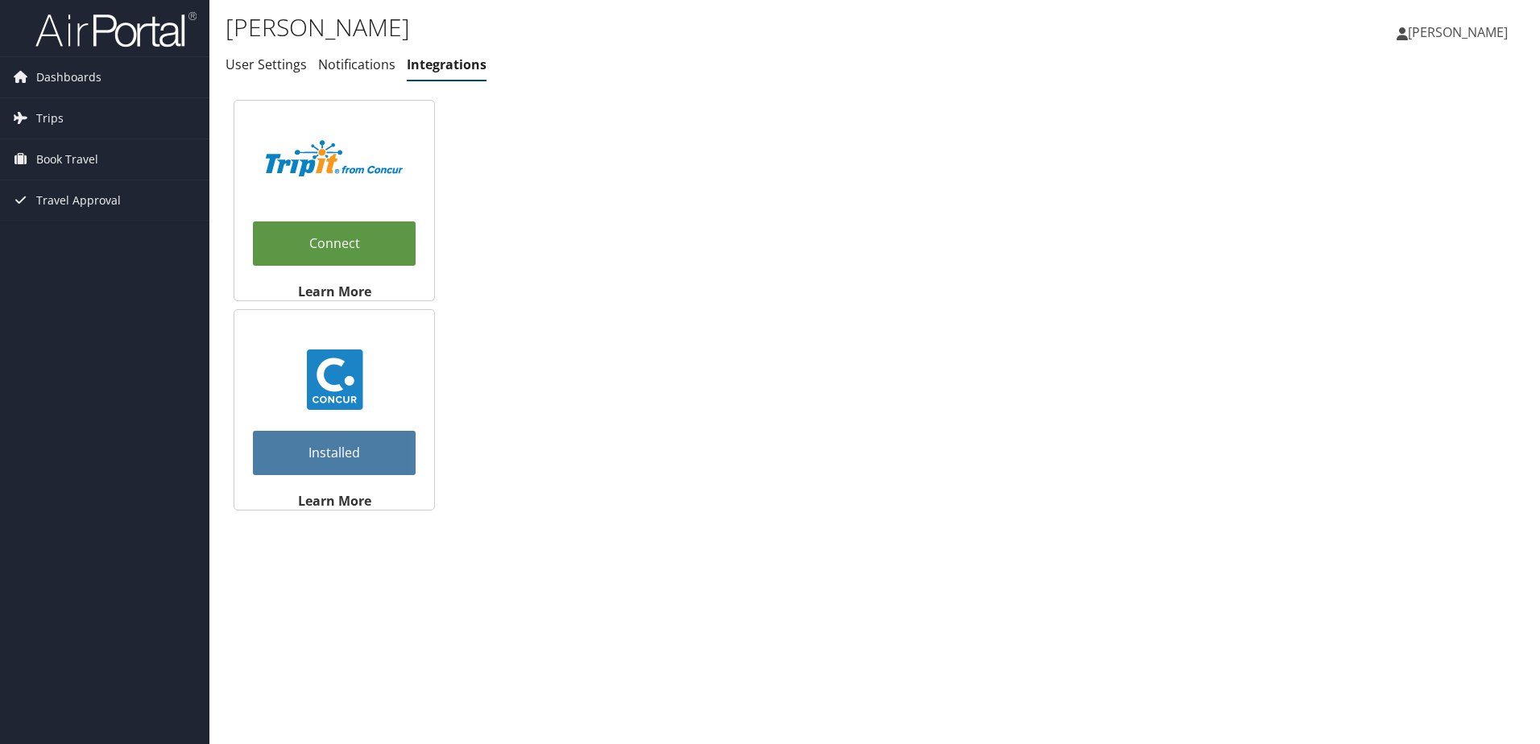
click at [1473, 31] on span "[PERSON_NAME]" at bounding box center [1458, 32] width 100 height 18
click at [1393, 123] on link "Travel Agency Contacts" at bounding box center [1417, 115] width 180 height 27
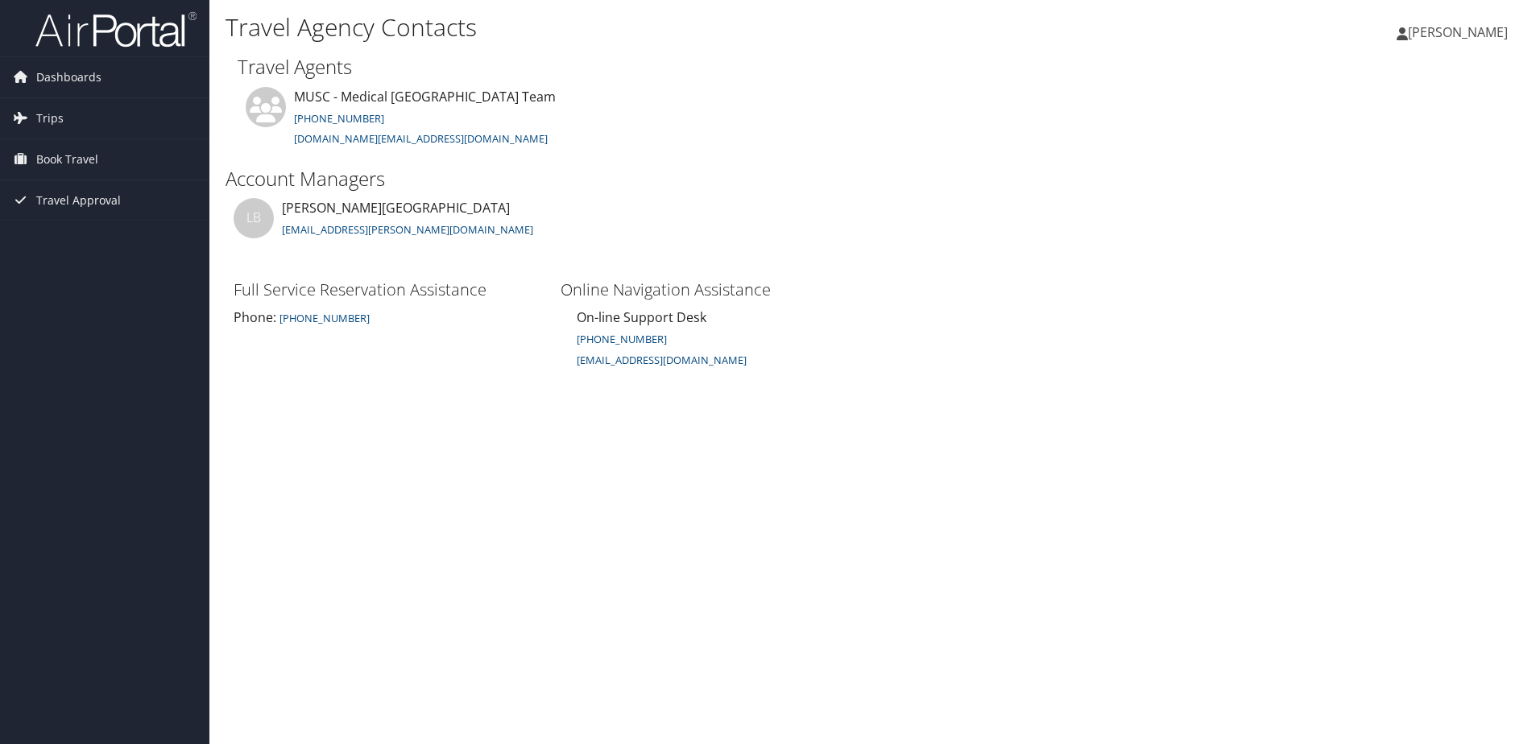
click at [1462, 38] on span "[PERSON_NAME]" at bounding box center [1458, 32] width 100 height 18
click at [1403, 145] on link "View Travel Profile" at bounding box center [1417, 143] width 180 height 27
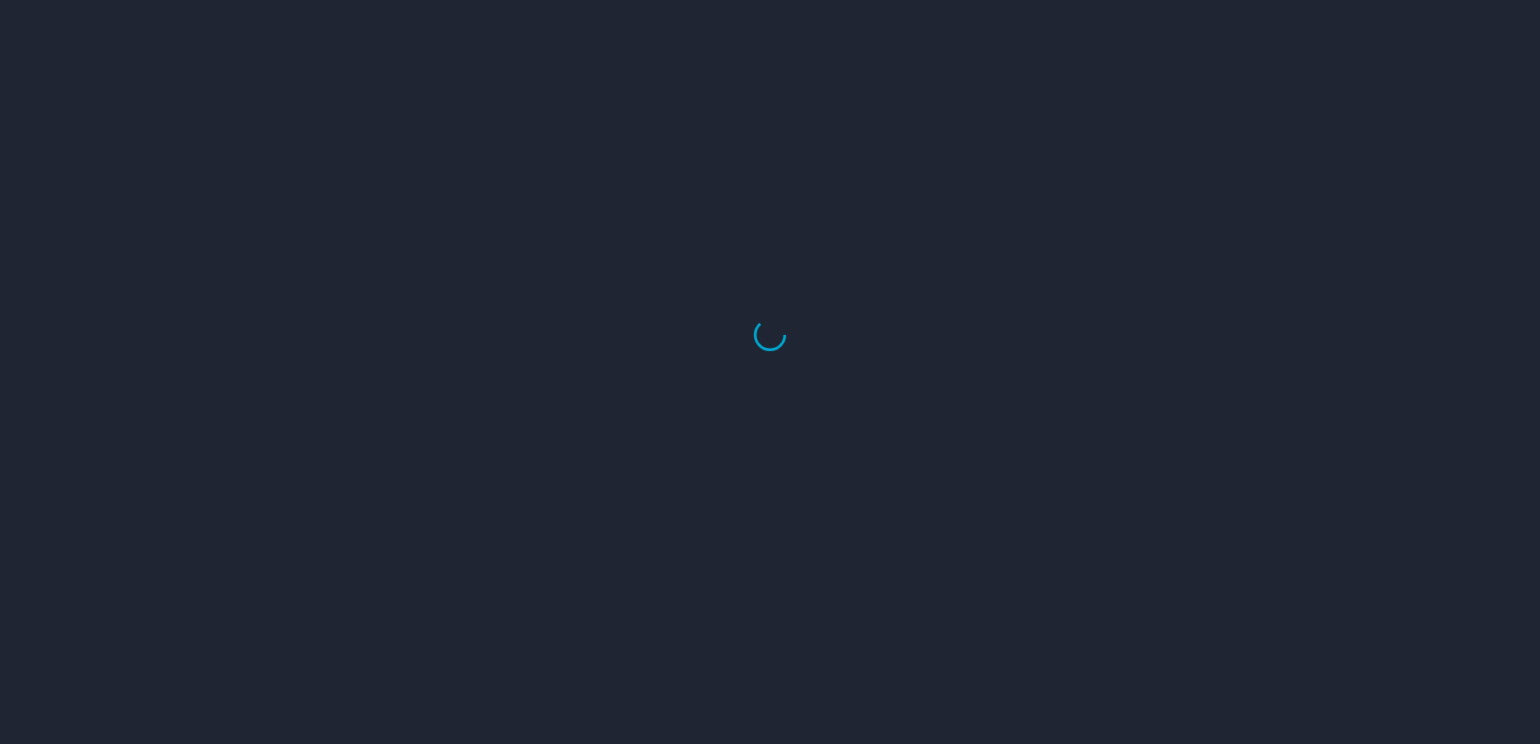
select select "US"
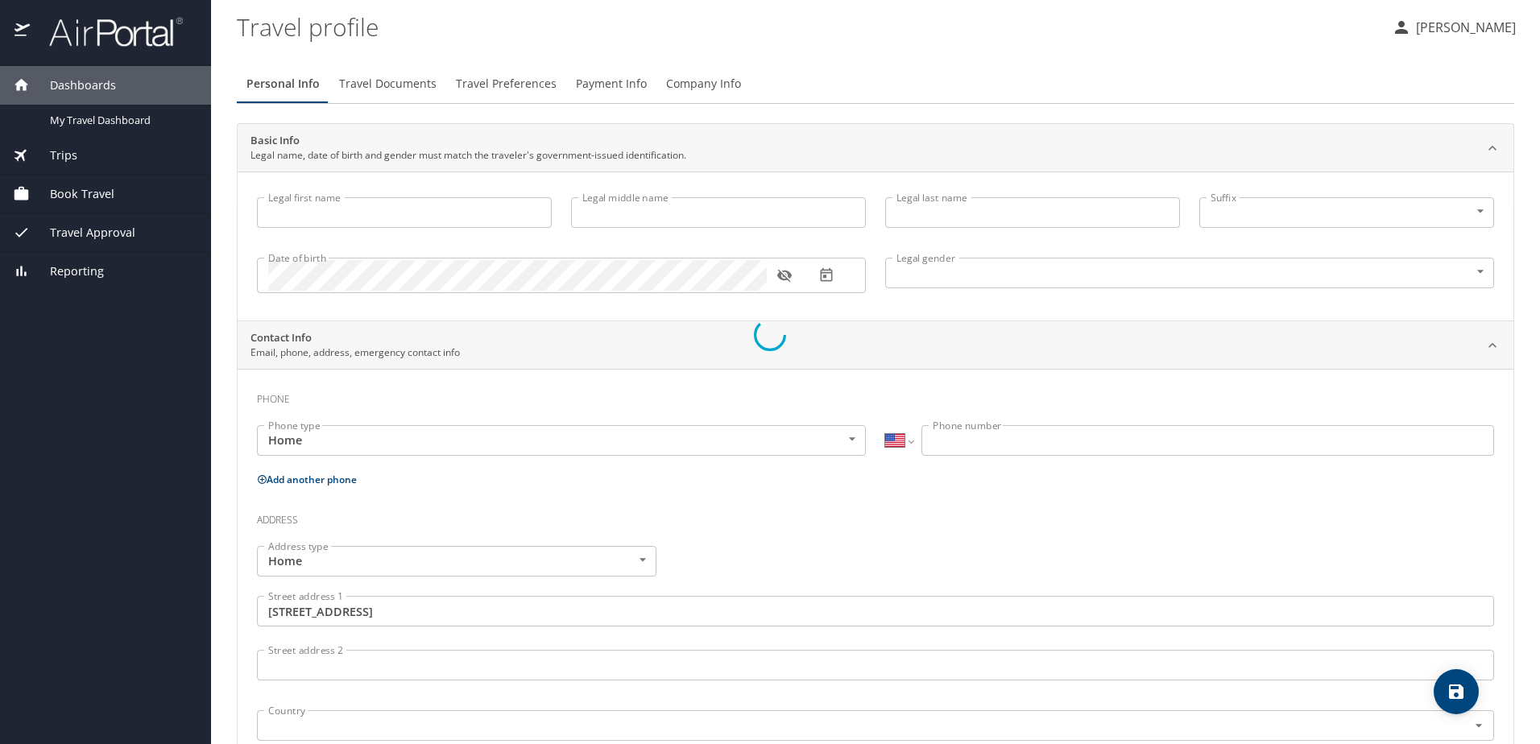
type input "[PERSON_NAME]"
type input "Vassy"
type input "[DEMOGRAPHIC_DATA]"
type input "[PERSON_NAME]"
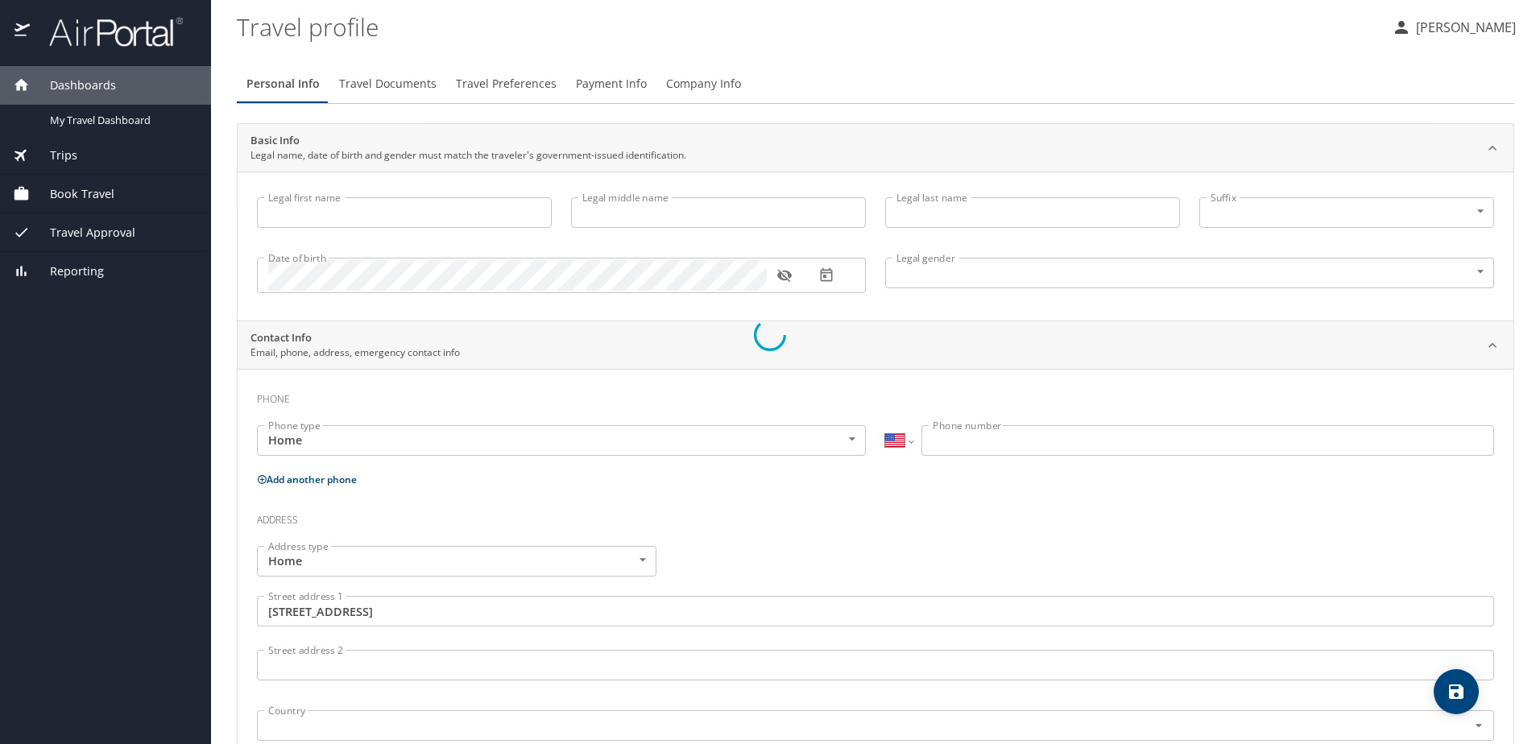
type input "Vassy"
type input "[PHONE_NUMBER]"
type input "[EMAIL_ADDRESS][DOMAIN_NAME]"
type input "[GEOGRAPHIC_DATA]"
type input "[US_STATE]"
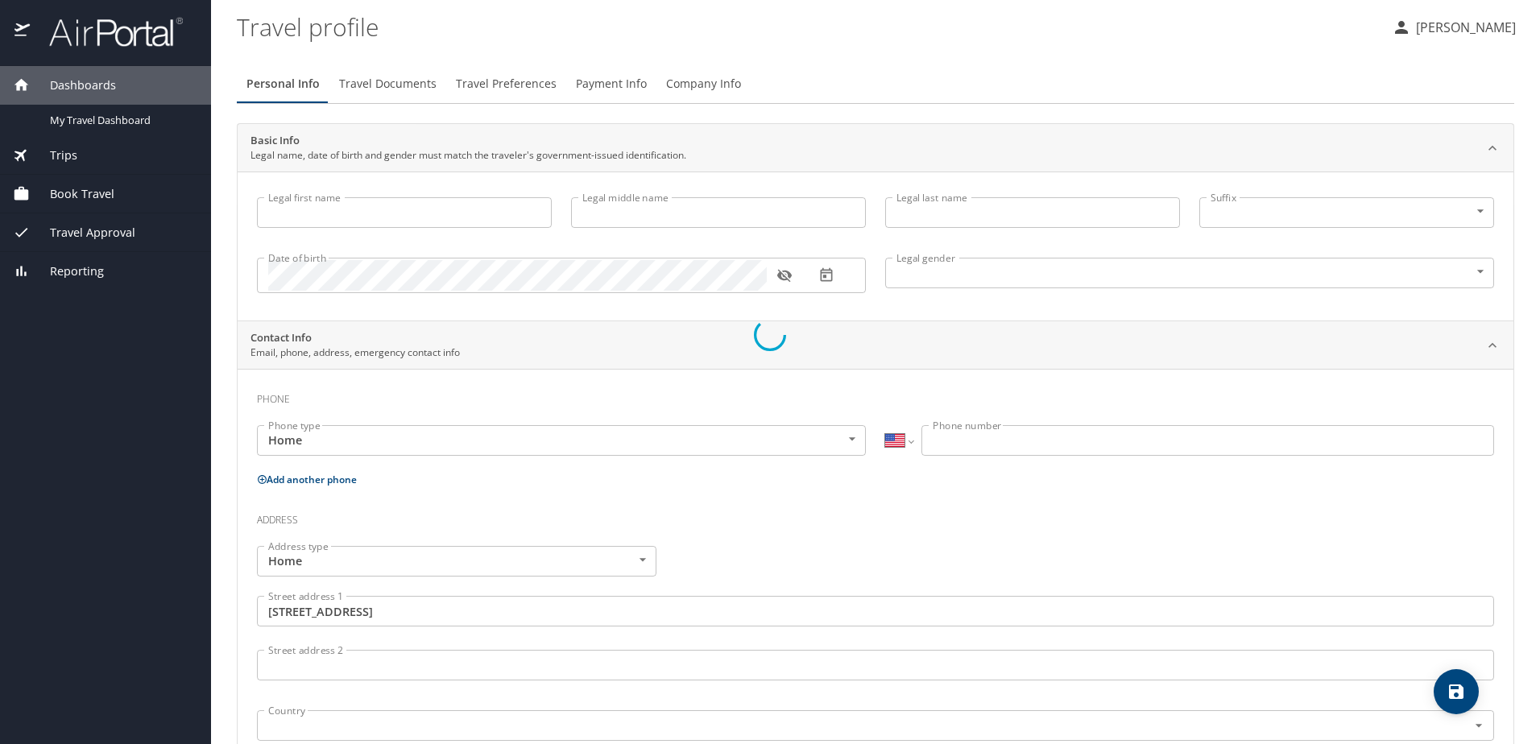
type input "[GEOGRAPHIC_DATA]"
type input "[US_STATE]"
type input "[GEOGRAPHIC_DATA]"
type input "[US_STATE]"
select select "US"
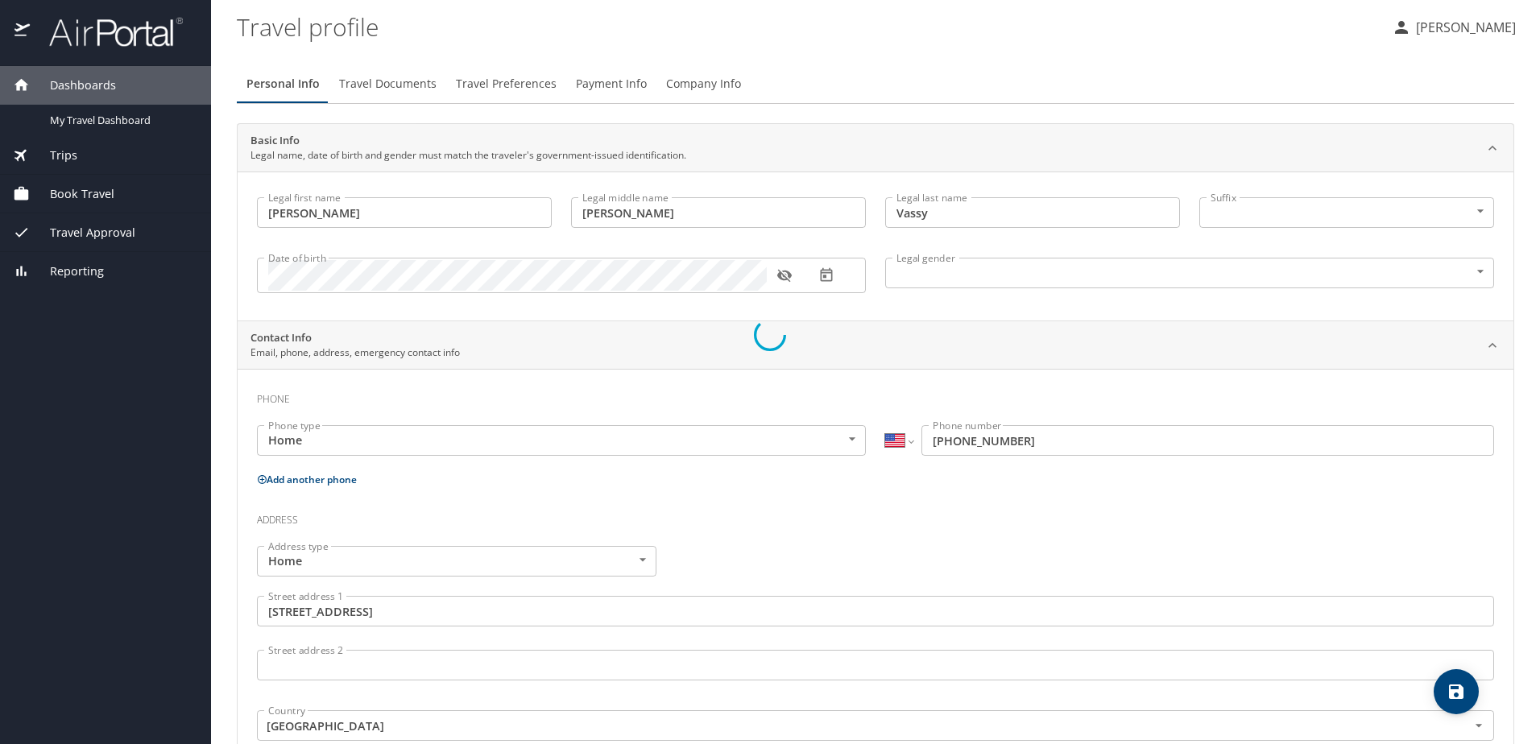
select select "US"
select select "VN"
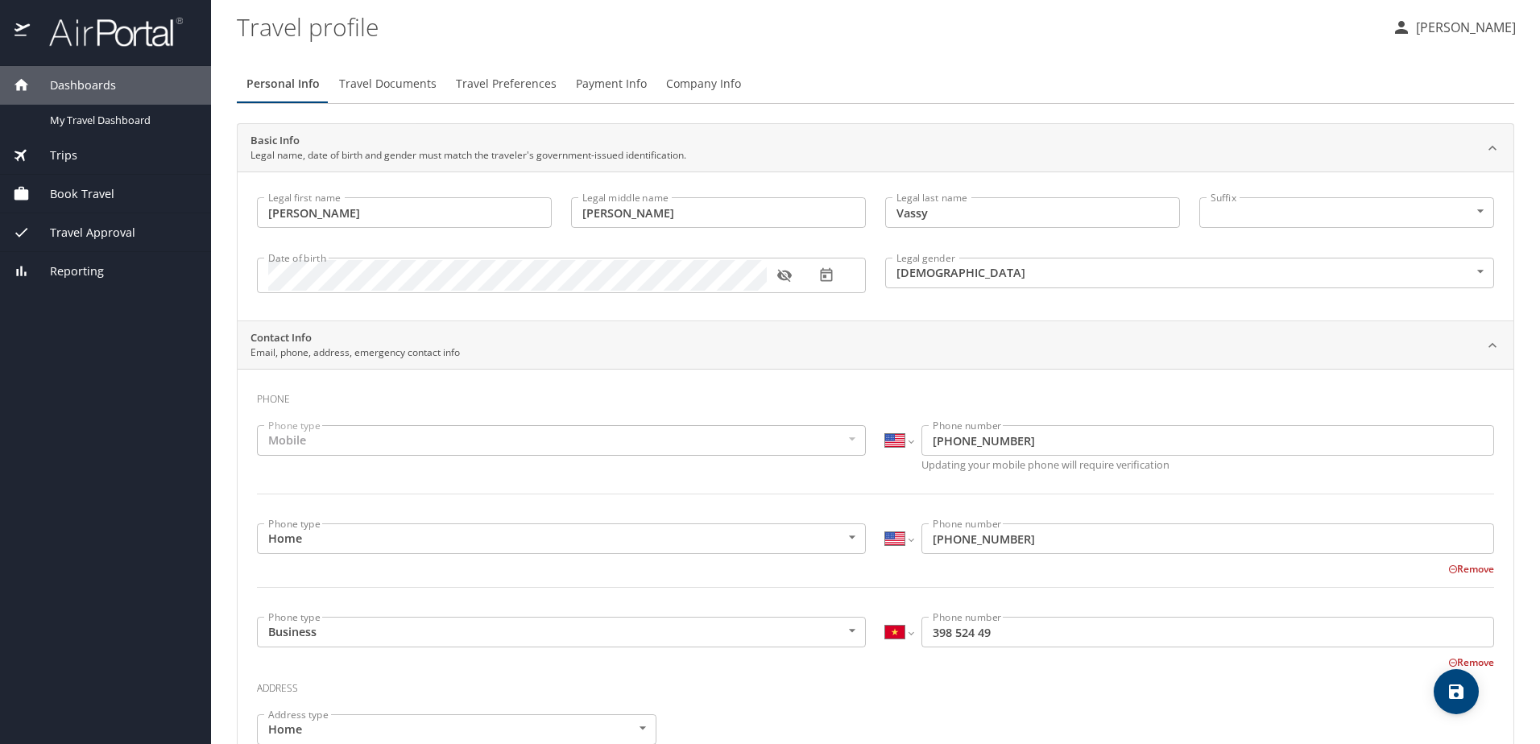
click at [385, 77] on span "Travel Documents" at bounding box center [387, 84] width 97 height 20
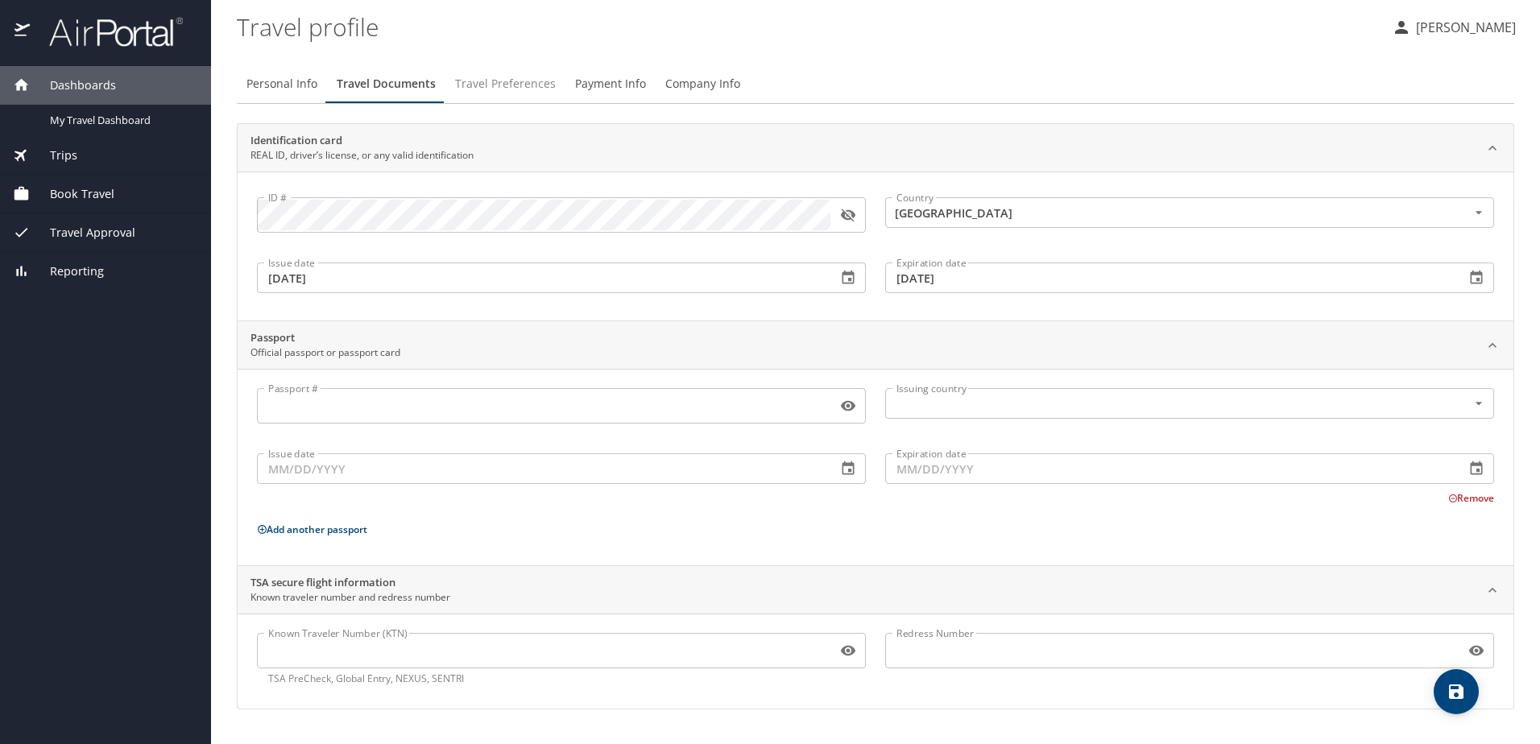
click at [509, 90] on span "Travel Preferences" at bounding box center [505, 84] width 101 height 20
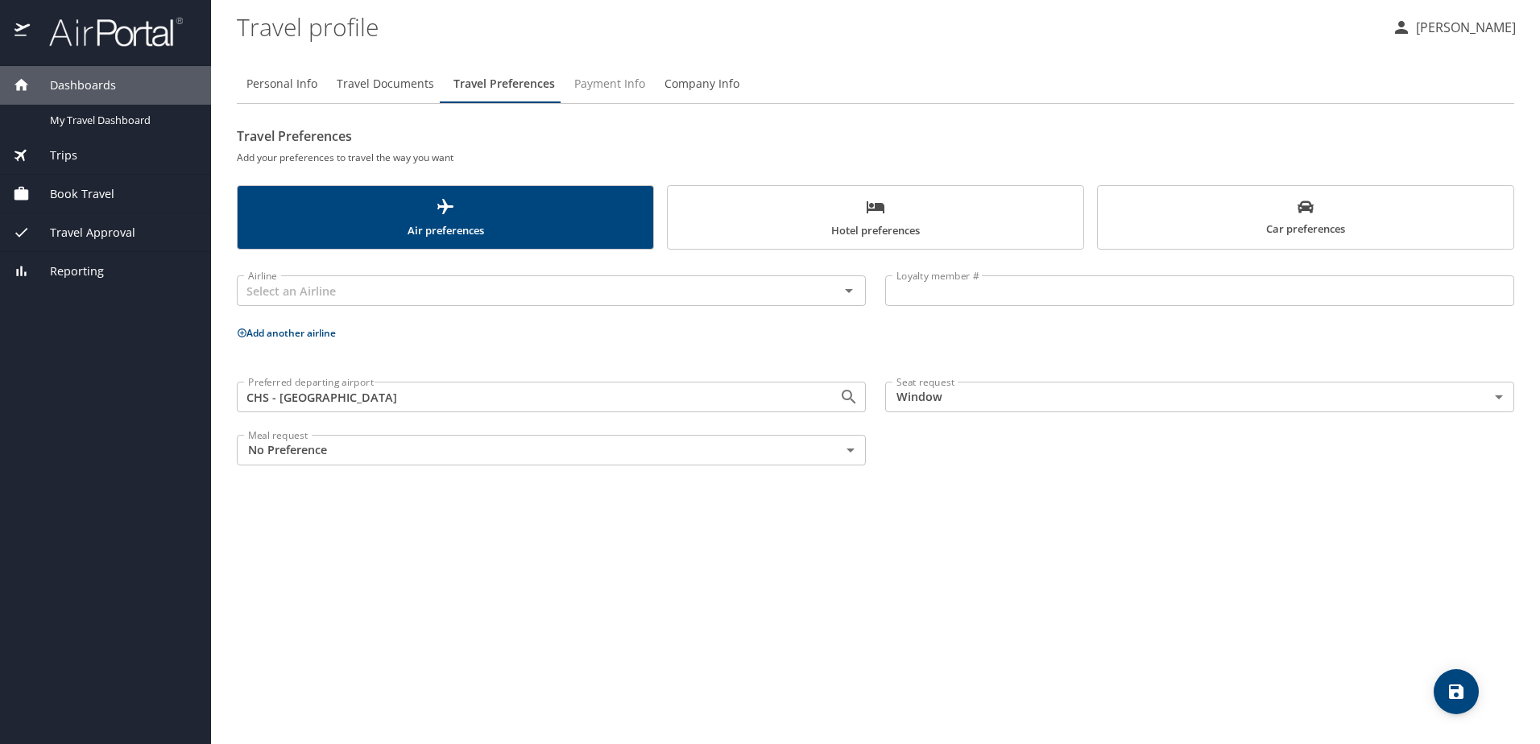
click at [626, 81] on span "Payment Info" at bounding box center [609, 84] width 71 height 20
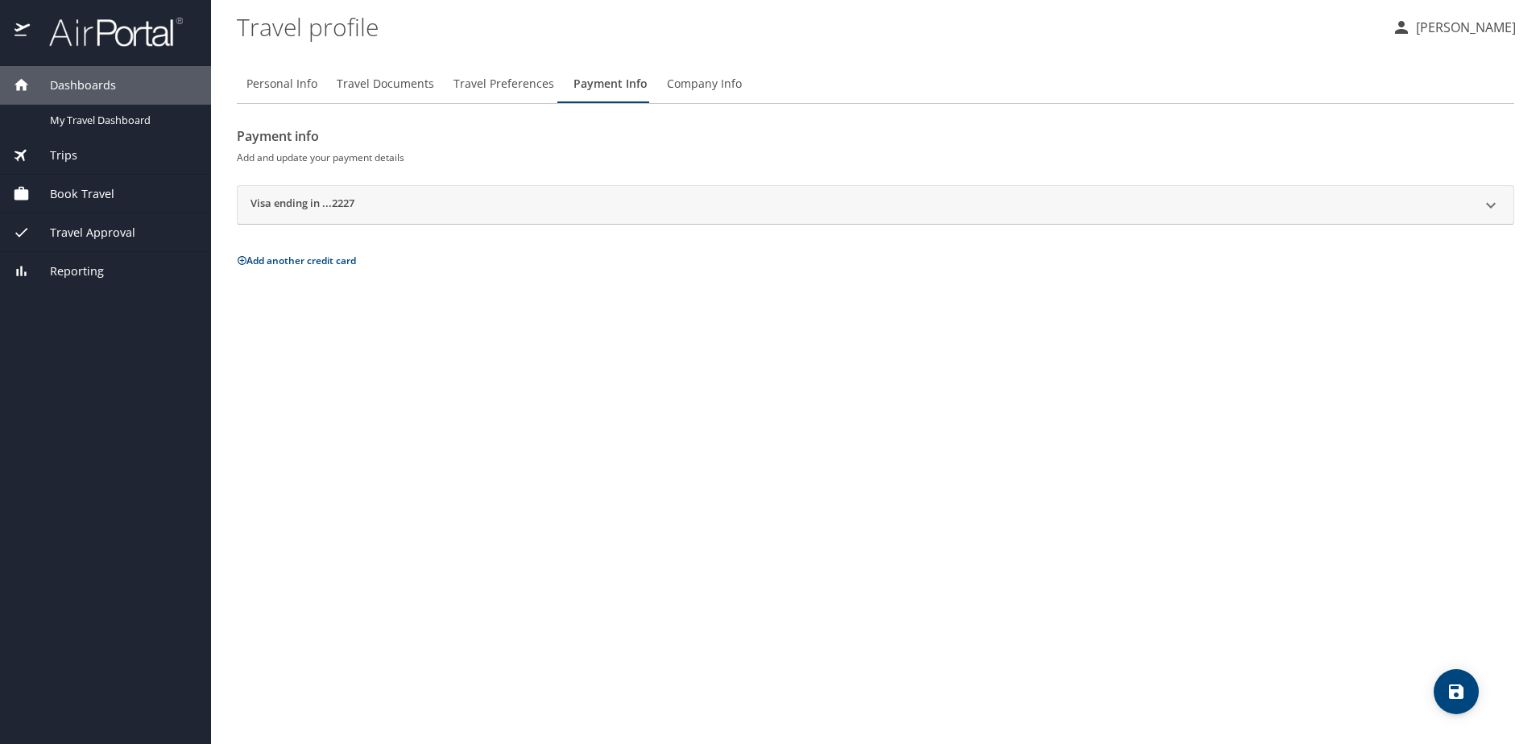
click at [576, 202] on div "Visa ending in ...2227" at bounding box center [860, 205] width 1221 height 19
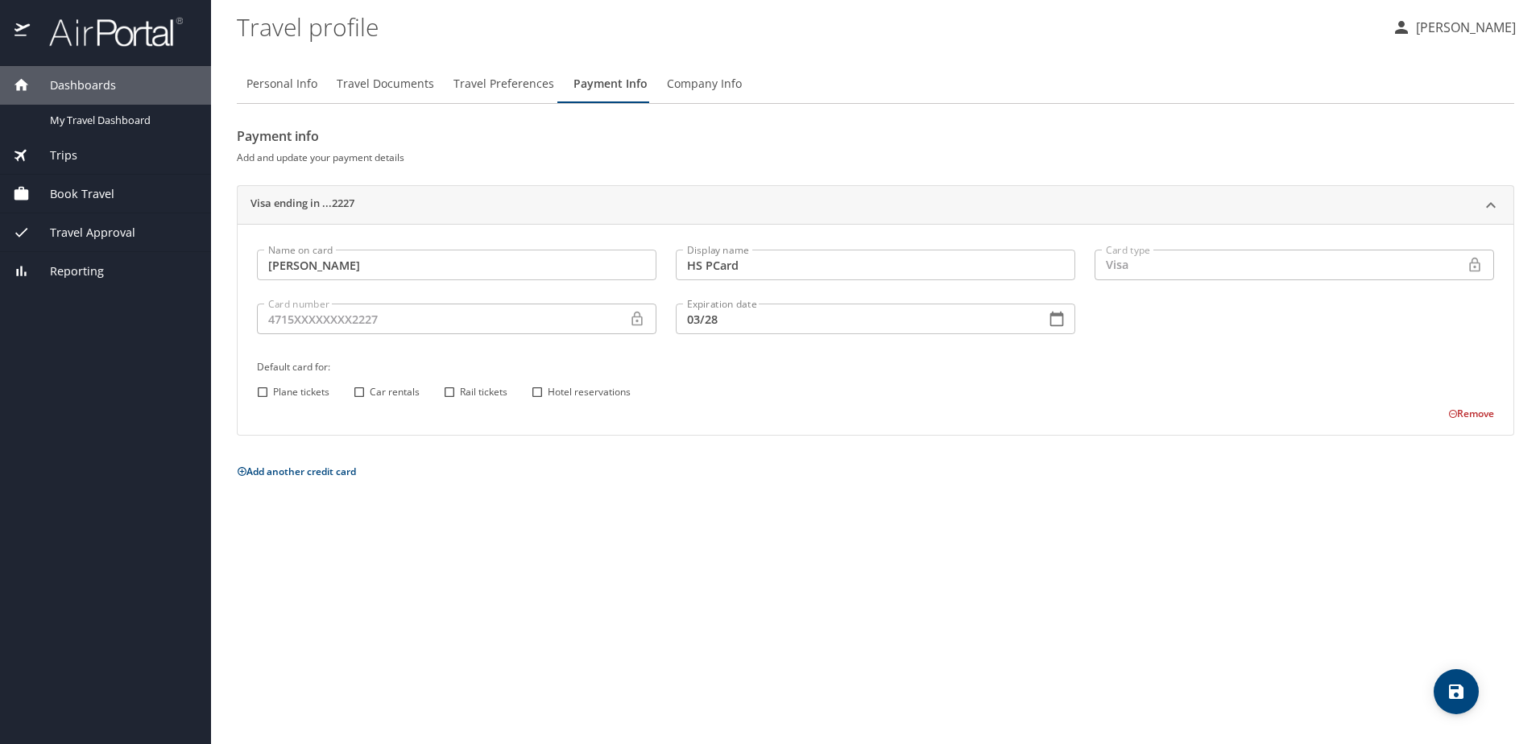
click at [332, 479] on p "Add another credit card" at bounding box center [875, 471] width 1277 height 20
click at [327, 474] on button "Add another credit card" at bounding box center [296, 472] width 119 height 14
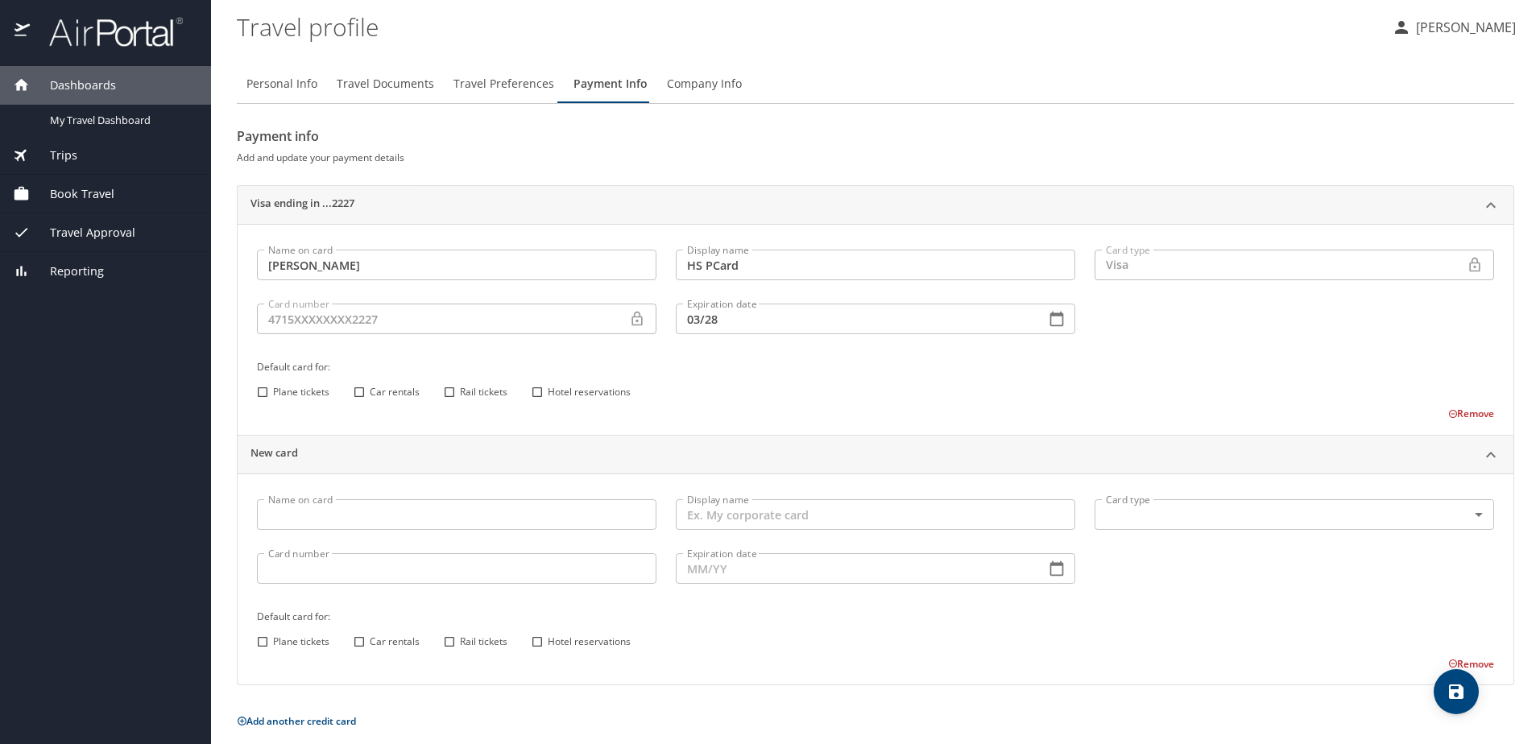
click at [321, 525] on input "Name on card" at bounding box center [456, 514] width 399 height 31
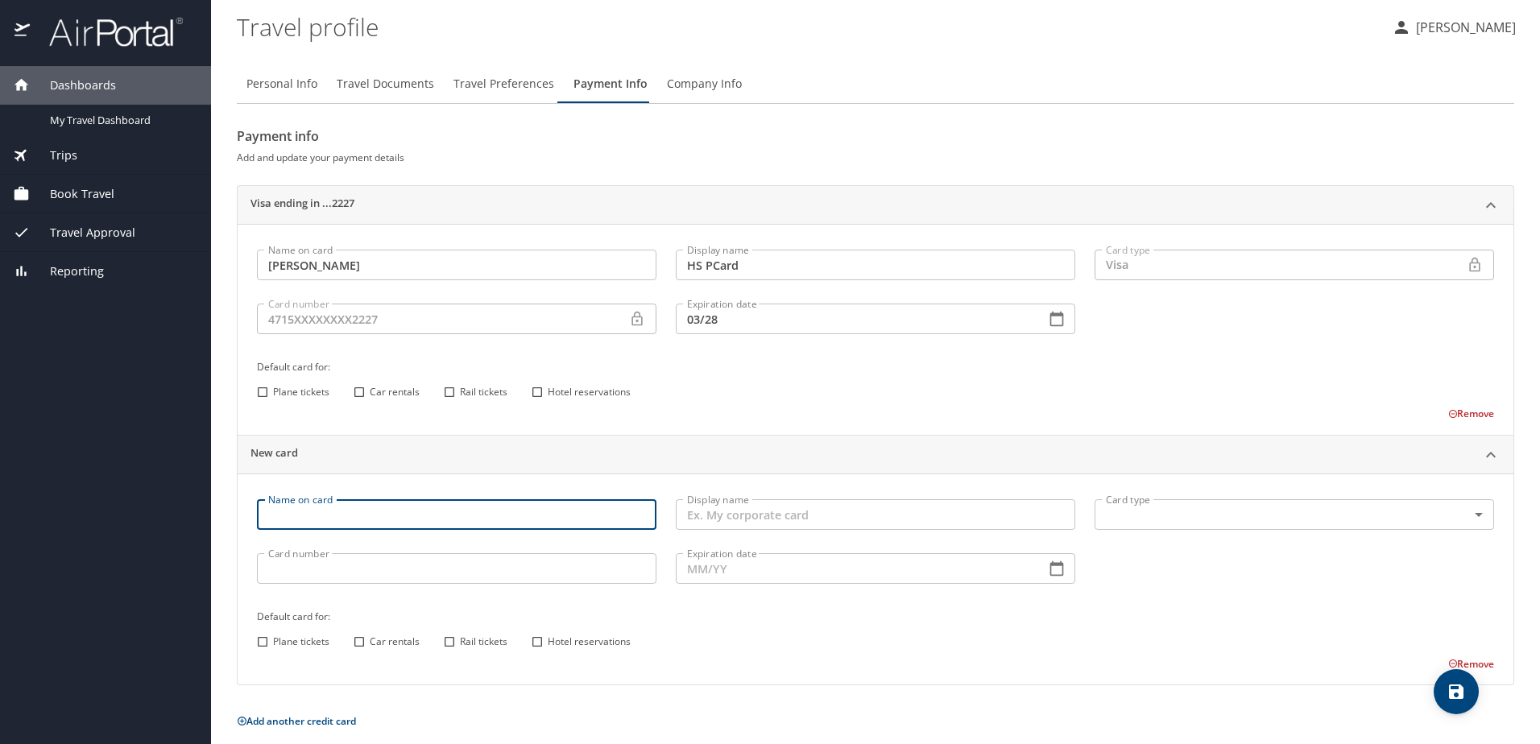
scroll to position [13, 0]
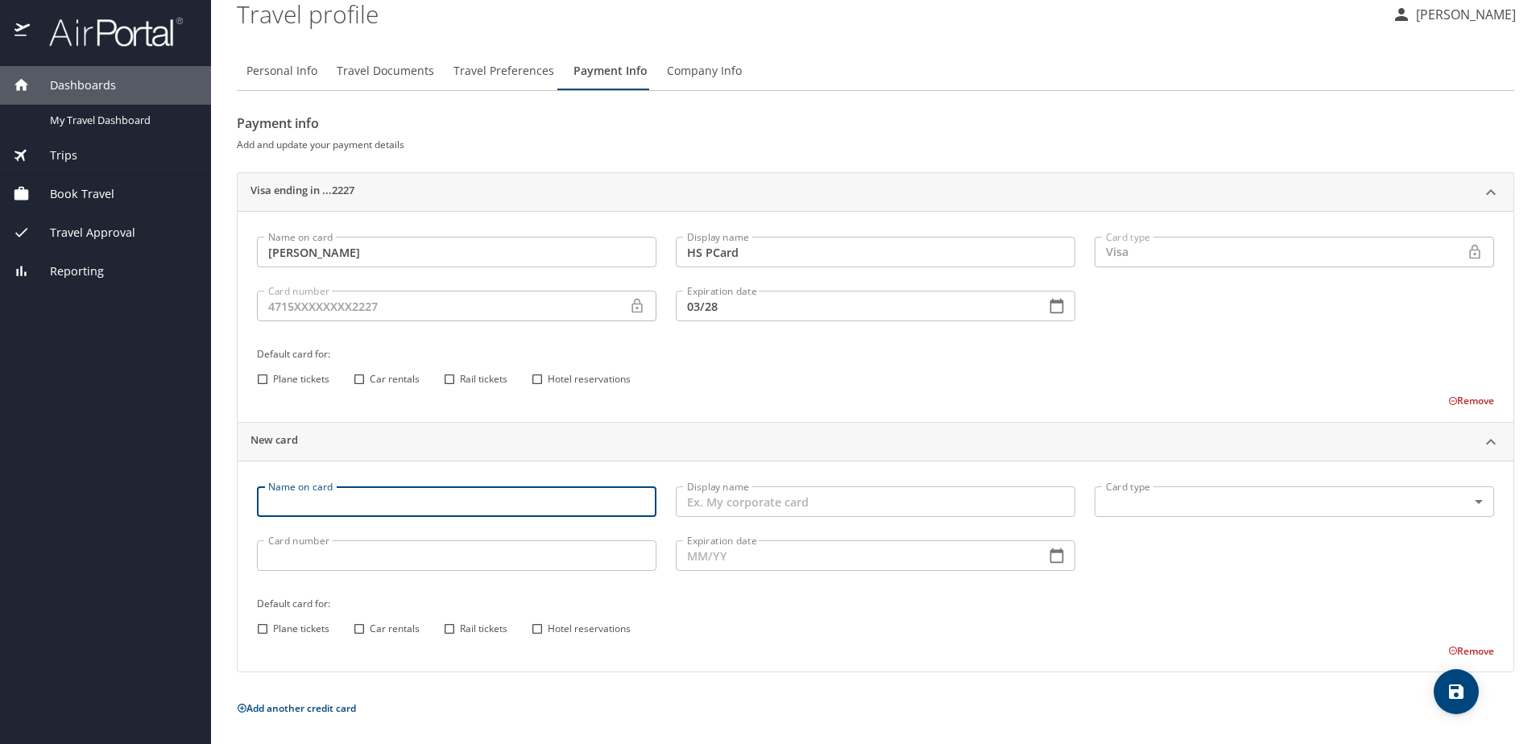
click at [360, 498] on input "Name on card" at bounding box center [456, 501] width 399 height 31
